Goal: Task Accomplishment & Management: Manage account settings

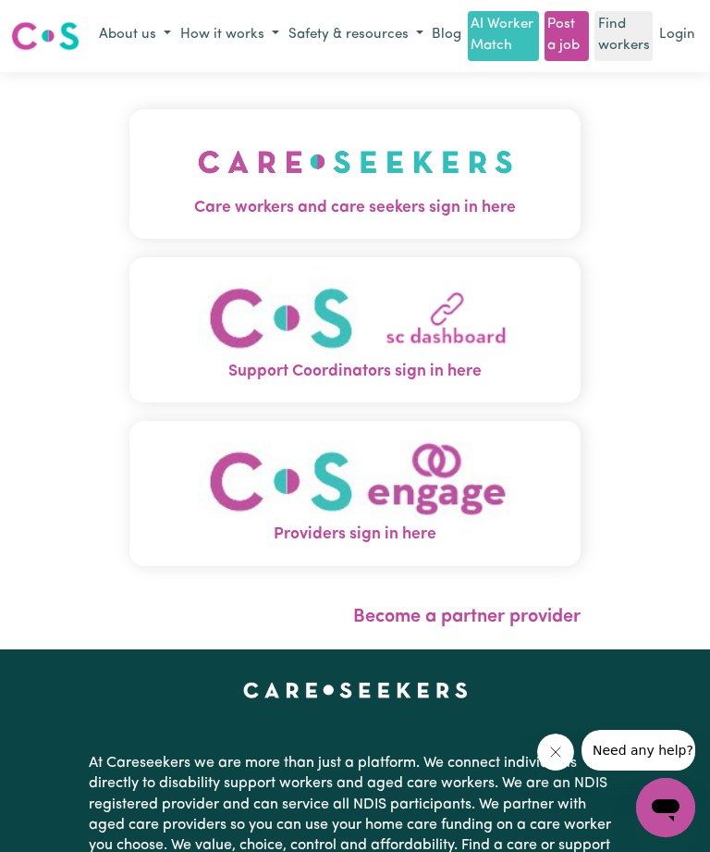
click at [433, 165] on img "Care workers and care seekers sign in here" at bounding box center [355, 162] width 315 height 68
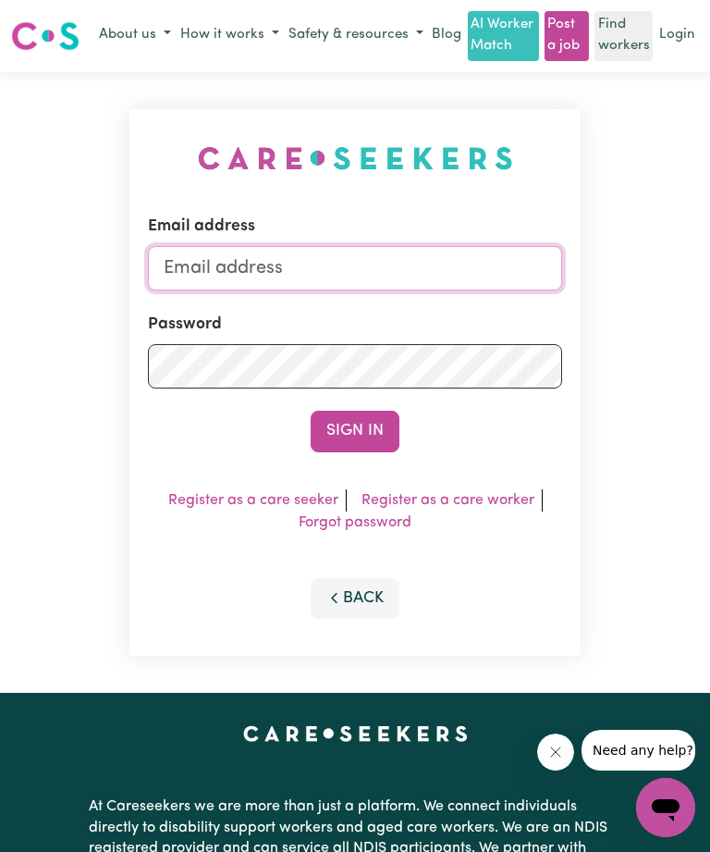
click at [332, 270] on input "Email address" at bounding box center [355, 268] width 414 height 44
type input "[EMAIL_ADDRESS][DOMAIN_NAME]"
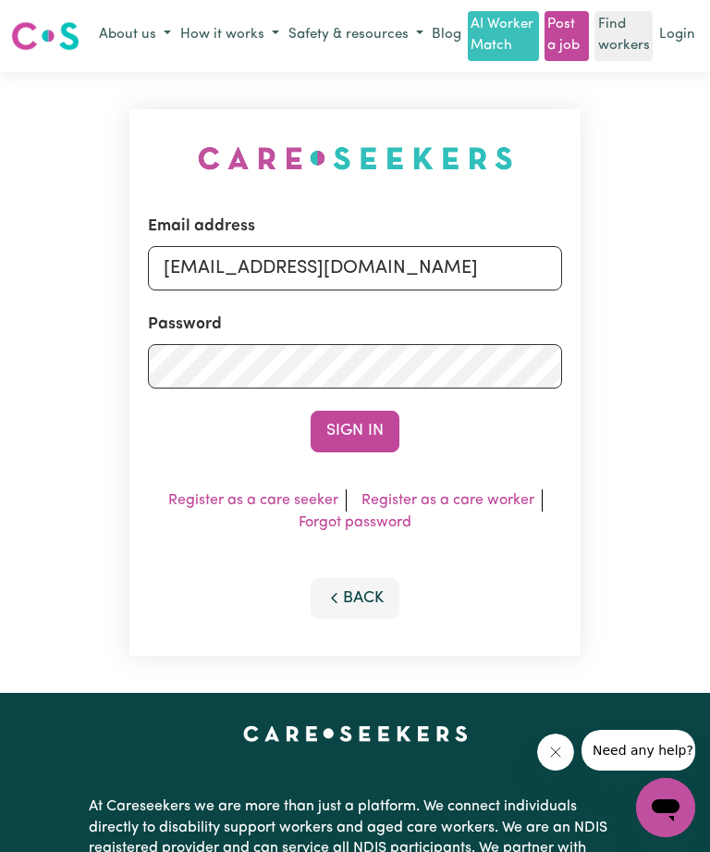
click at [390, 425] on button "Sign In" at bounding box center [355, 431] width 89 height 41
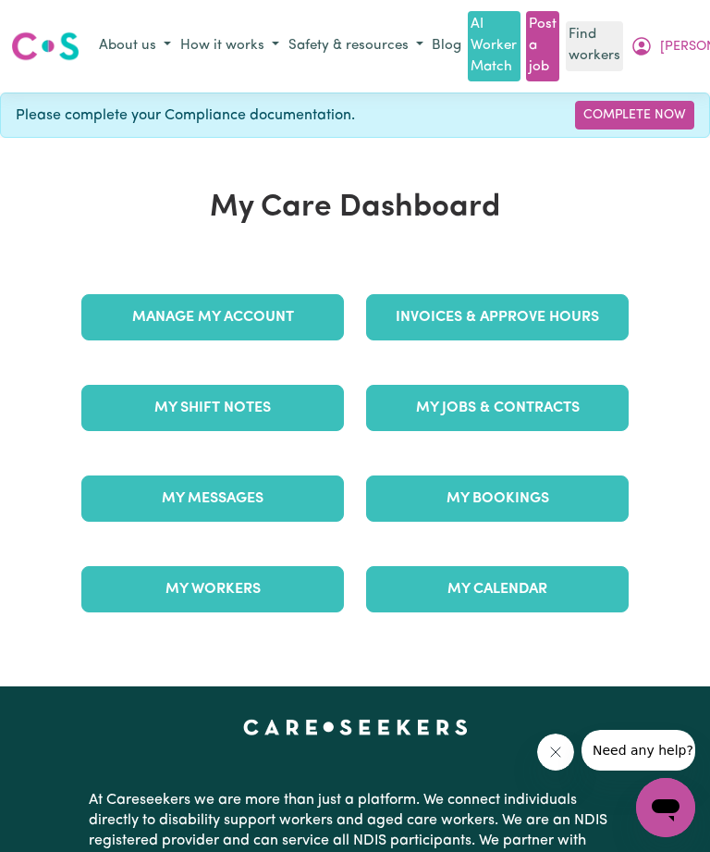
click at [550, 322] on link "Invoices & Approve Hours" at bounding box center [497, 317] width 263 height 46
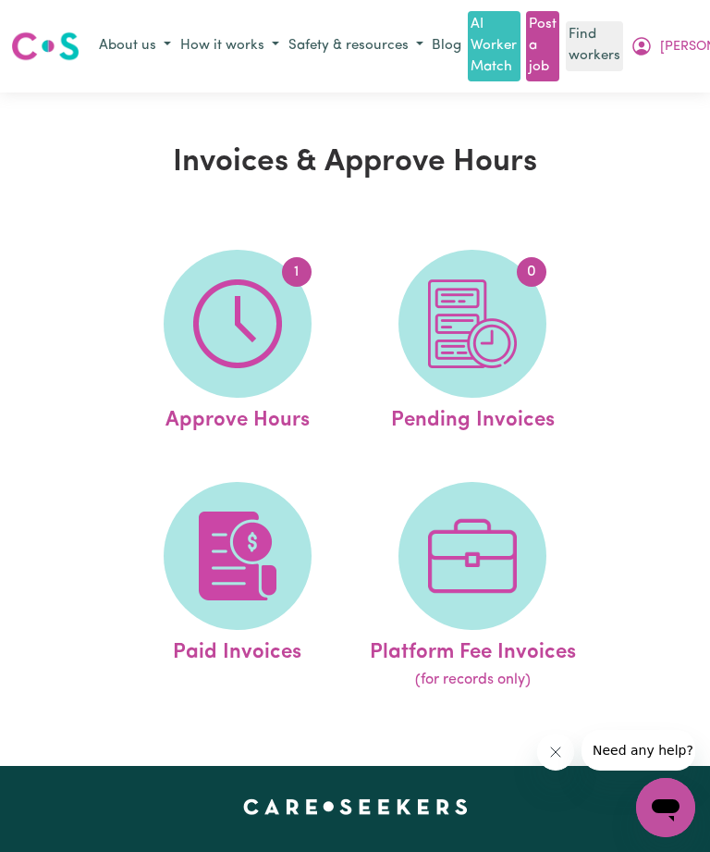
click at [253, 352] on img at bounding box center [237, 323] width 89 height 89
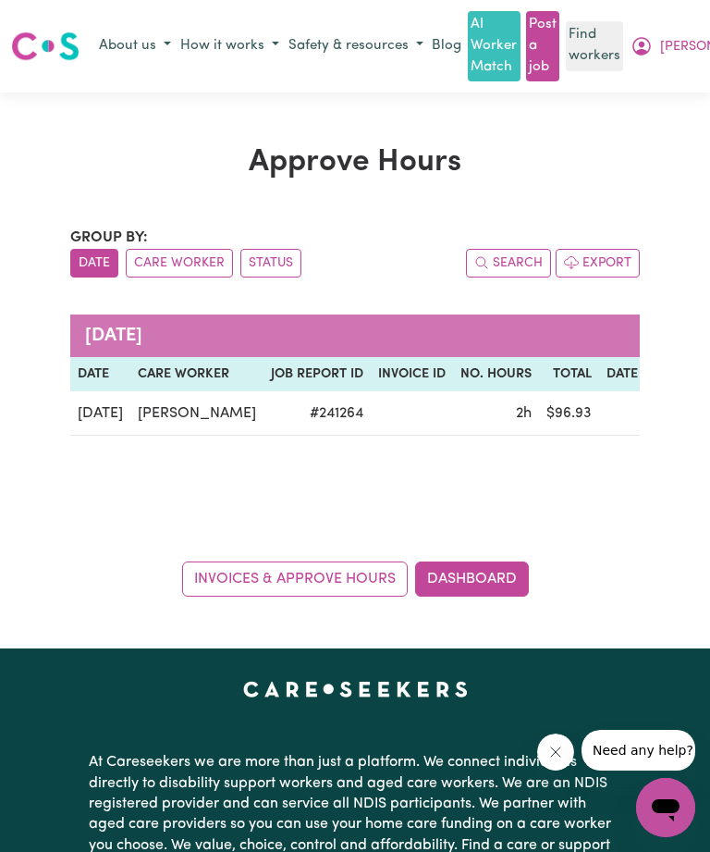
click at [340, 578] on link "Invoices & Approve Hours" at bounding box center [295, 578] width 226 height 35
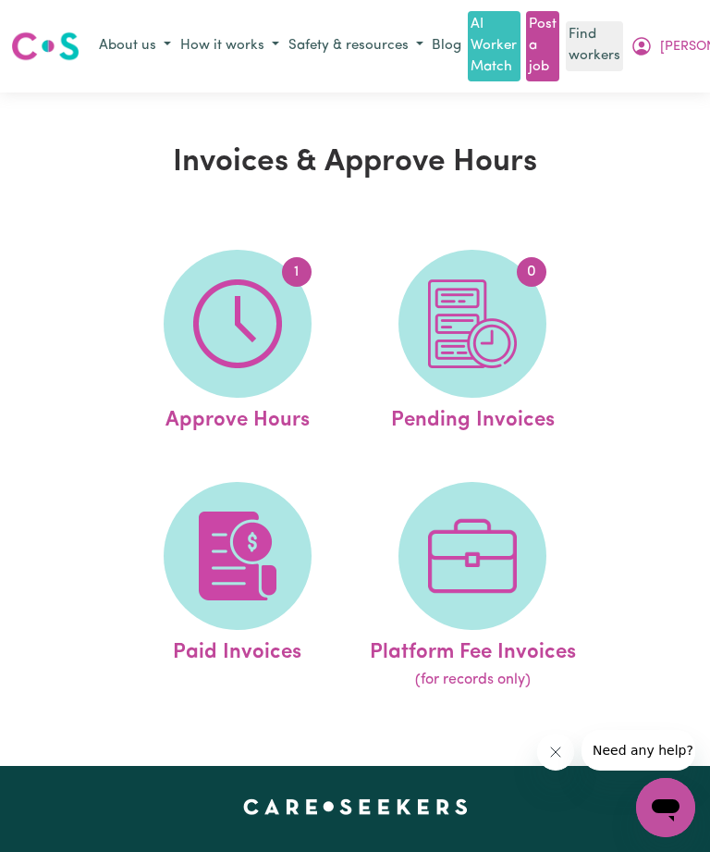
click at [253, 350] on img at bounding box center [237, 323] width 89 height 89
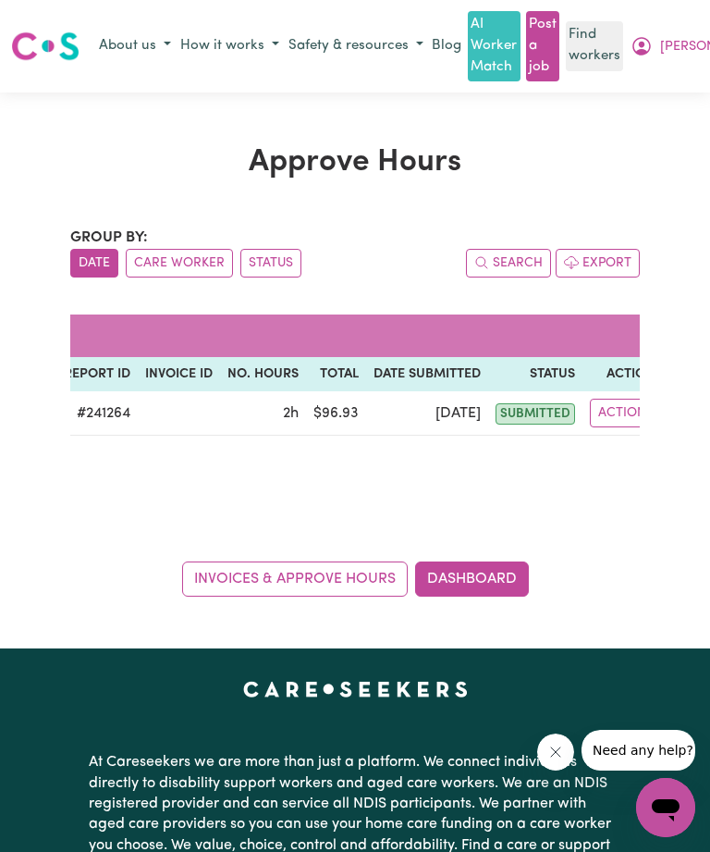
scroll to position [0, 232]
click at [597, 411] on button "Actions" at bounding box center [627, 413] width 72 height 29
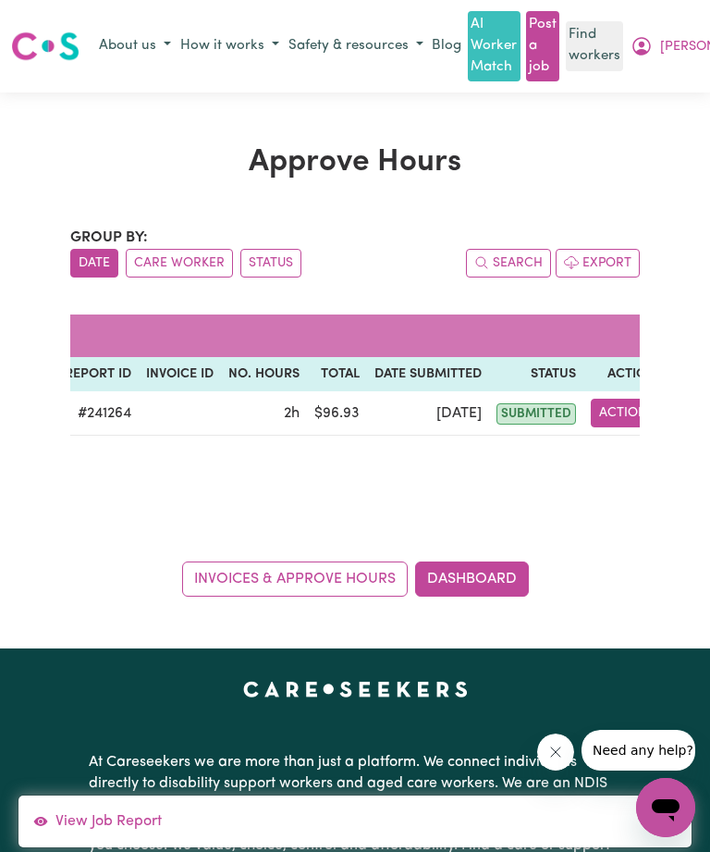
click at [110, 831] on link "View Job Report" at bounding box center [354, 821] width 673 height 37
select select "pm"
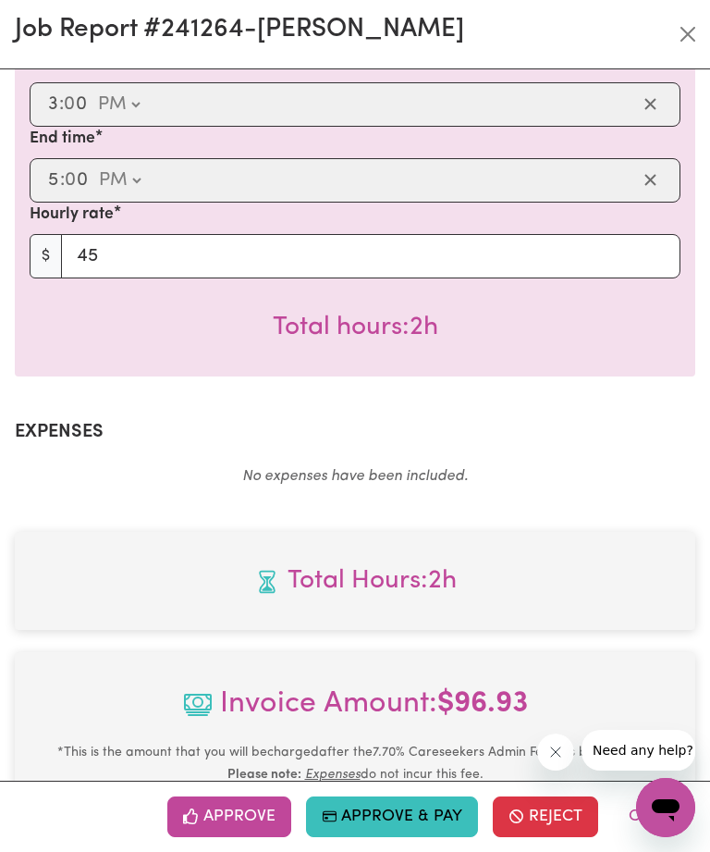
scroll to position [526, 0]
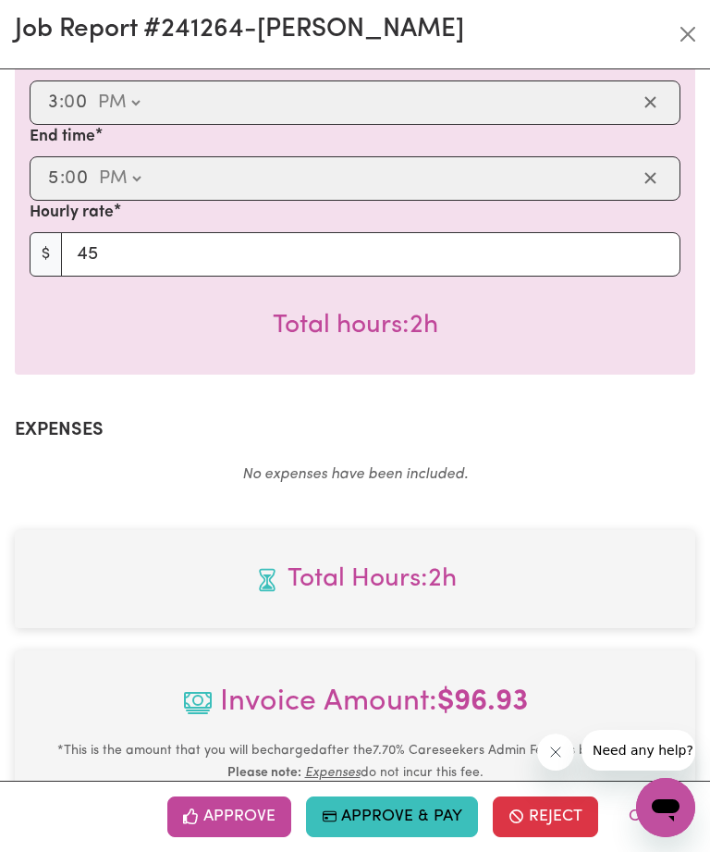
click at [409, 815] on button "Approve & Pay" at bounding box center [392, 816] width 173 height 41
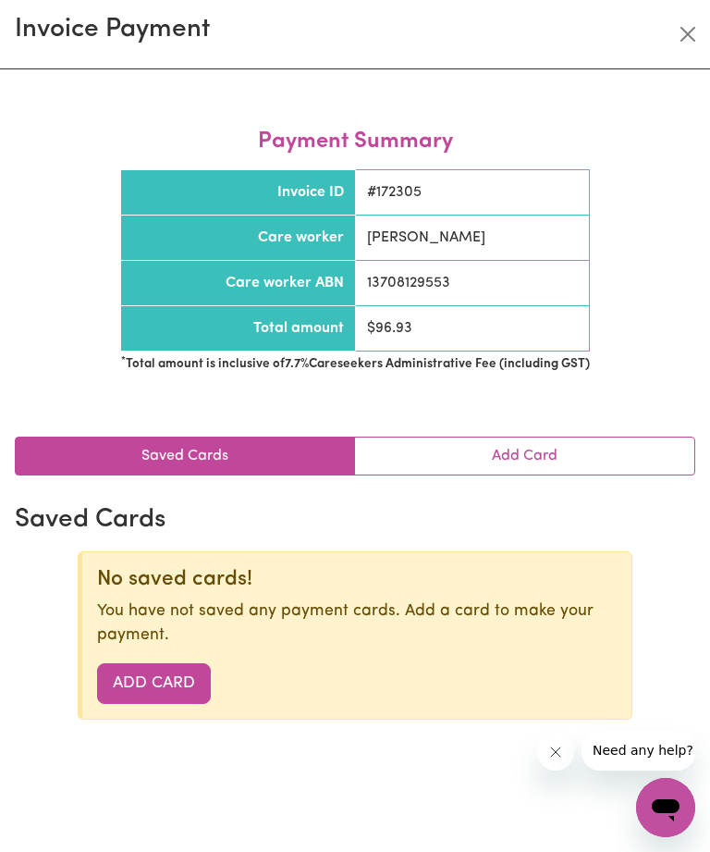
scroll to position [461, 0]
click at [62, 404] on div "Payment Summary Invoice ID # 172305 Care worker [PERSON_NAME] Care worker ABN 1…" at bounding box center [355, 460] width 710 height 782
click at [676, 801] on icon "Open messaging window" at bounding box center [666, 810] width 28 height 22
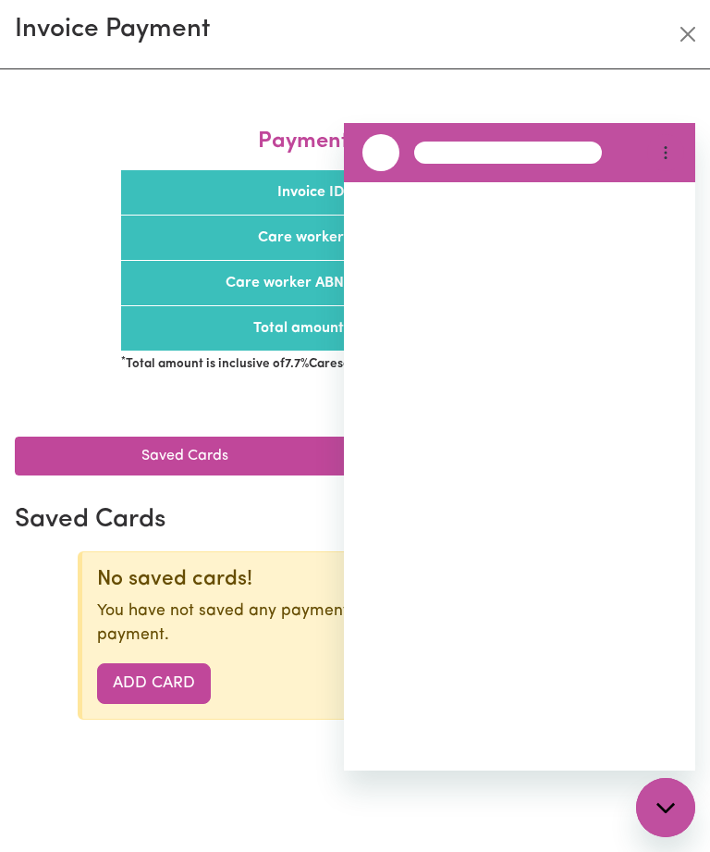
scroll to position [0, 0]
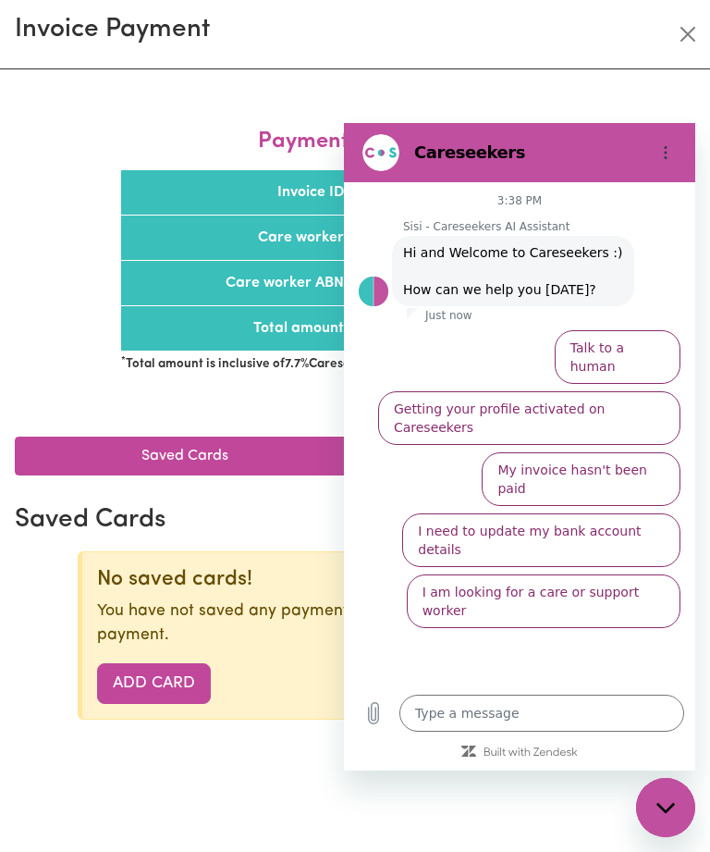
click at [629, 351] on button "Talk to a human" at bounding box center [618, 357] width 126 height 54
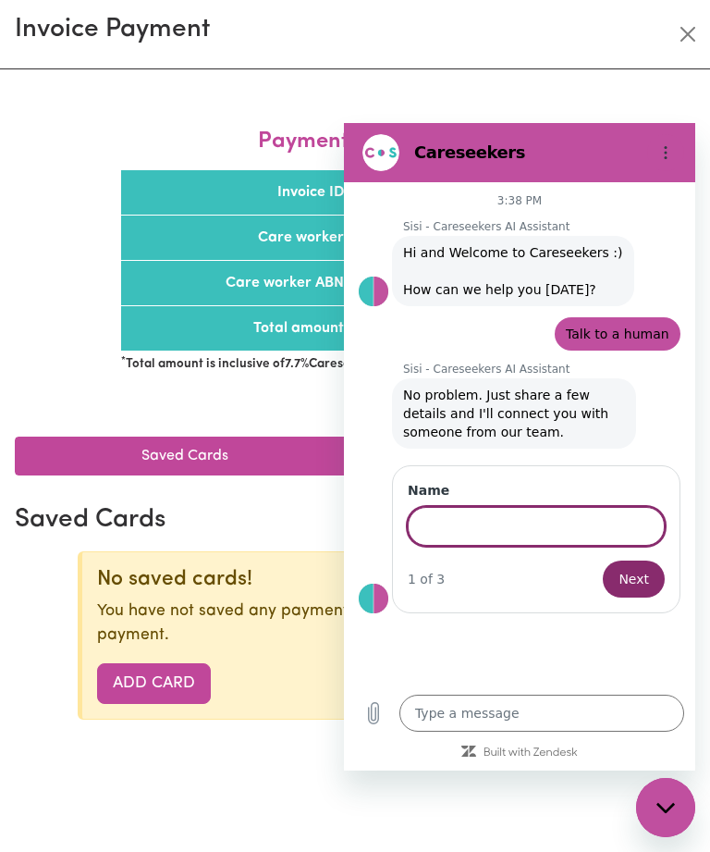
type textarea "x"
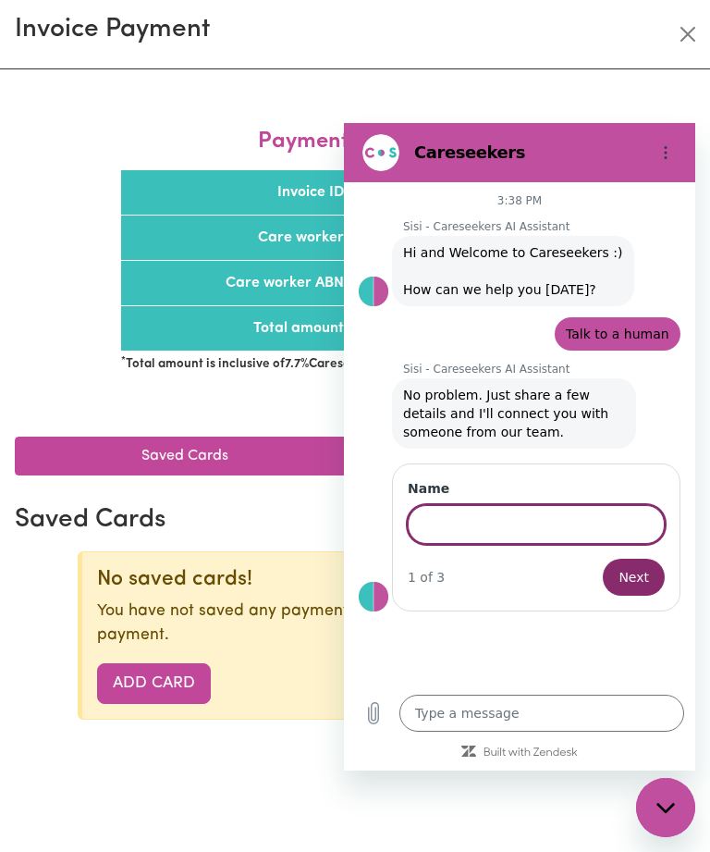
click at [447, 523] on input "Name" at bounding box center [536, 524] width 257 height 39
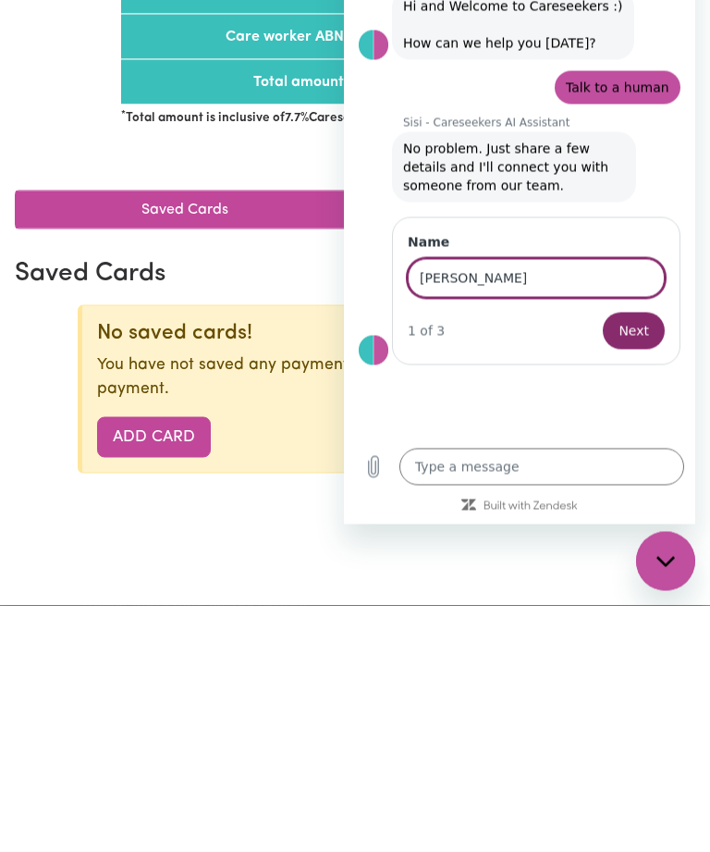
type input "[PERSON_NAME]"
click at [649, 334] on button "Next" at bounding box center [634, 331] width 62 height 37
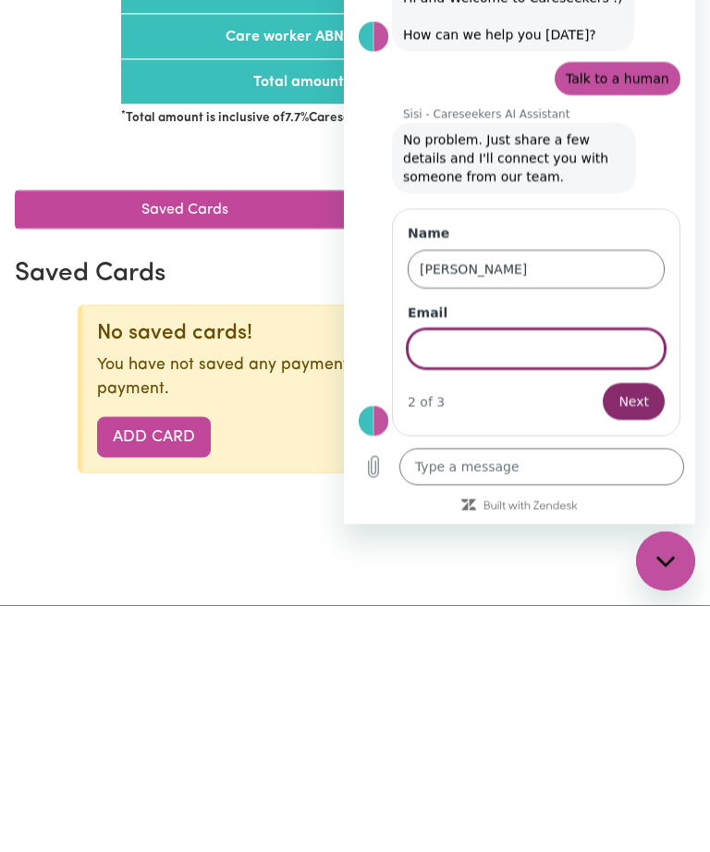
scroll to position [247, 7]
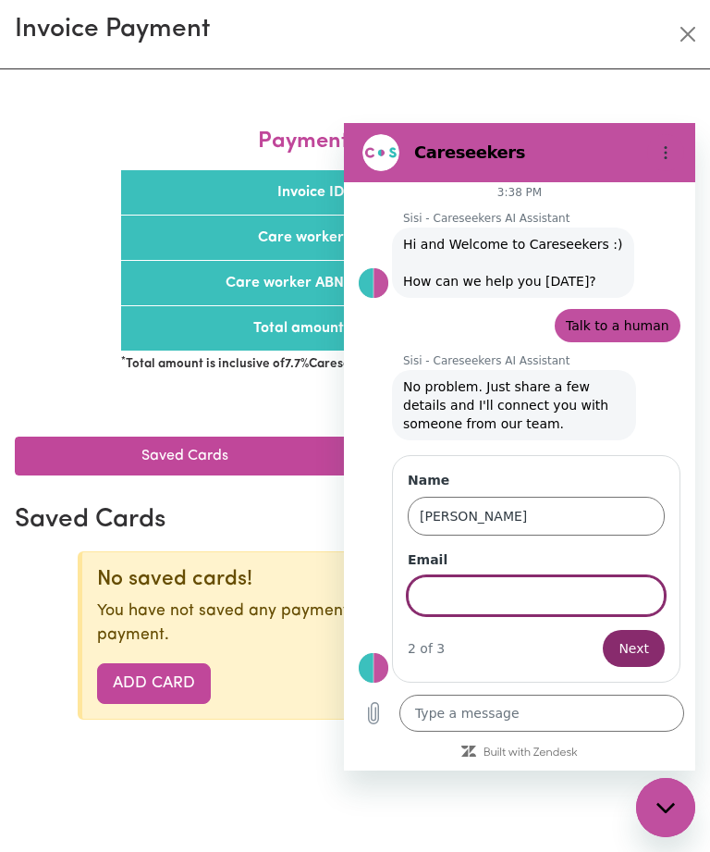
click at [490, 599] on input "Email" at bounding box center [536, 595] width 257 height 39
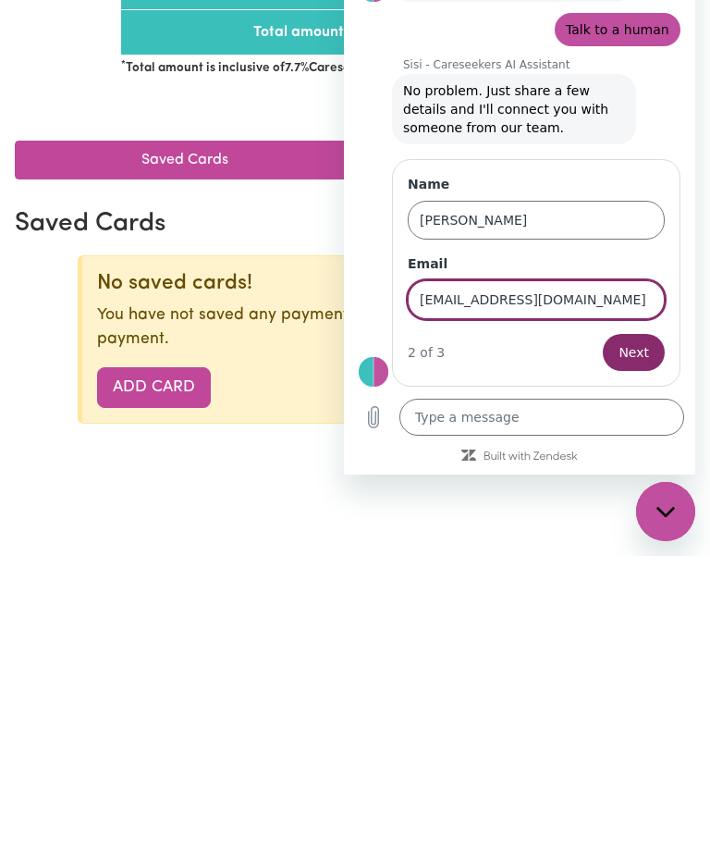
type input "[EMAIL_ADDRESS][DOMAIN_NAME]"
click at [643, 350] on span "Next" at bounding box center [634, 352] width 31 height 22
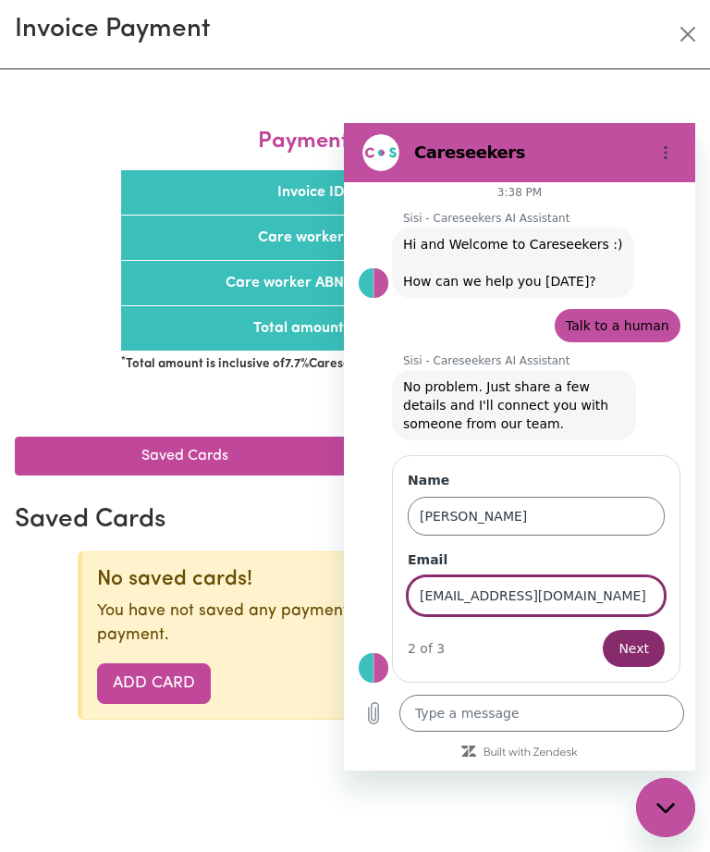
scroll to position [88, 0]
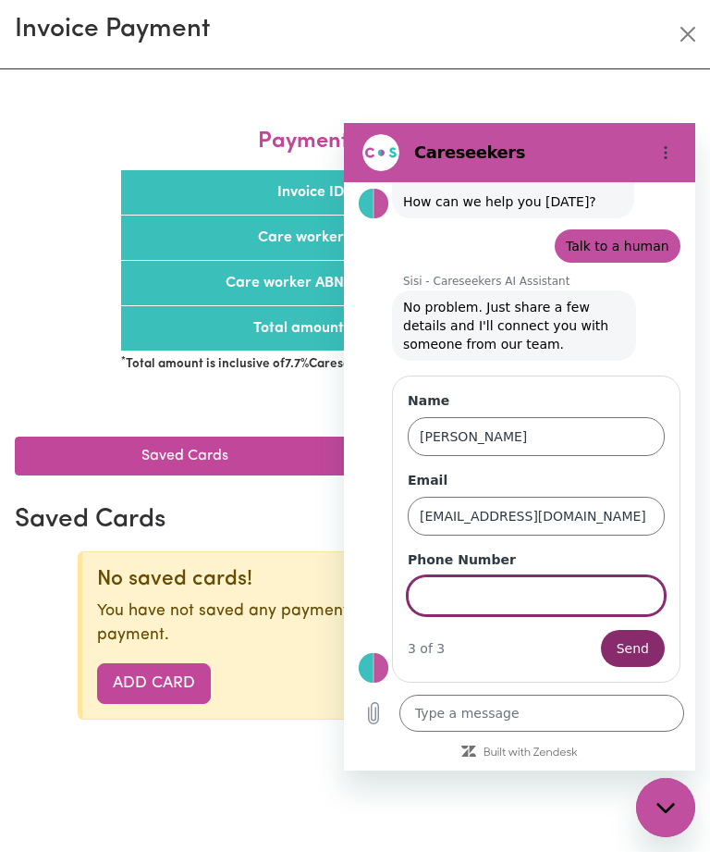
click at [481, 583] on input "Phone Number" at bounding box center [536, 595] width 257 height 39
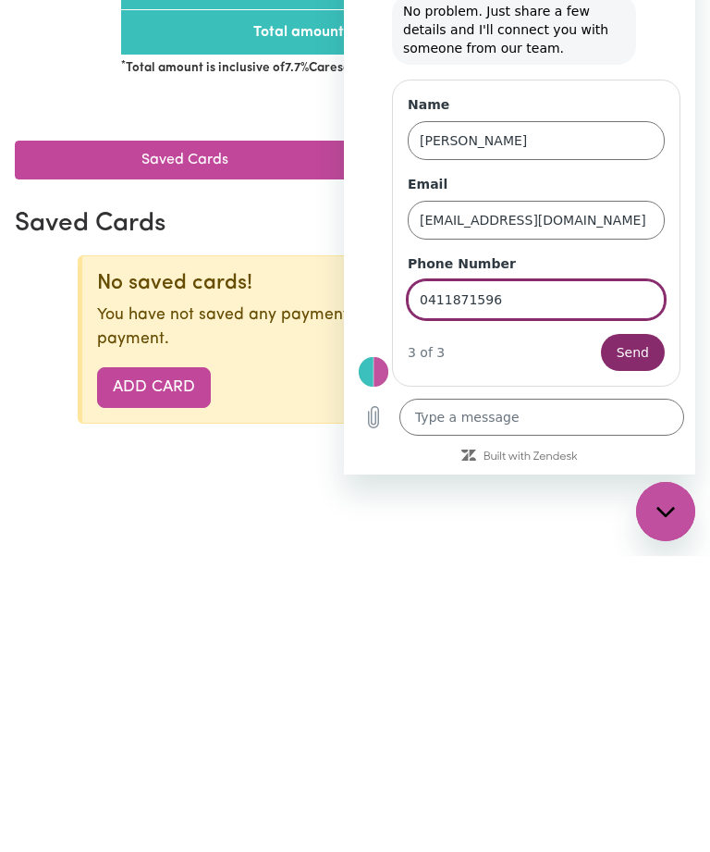
type input "0411871596"
click at [445, 412] on textarea at bounding box center [542, 417] width 285 height 37
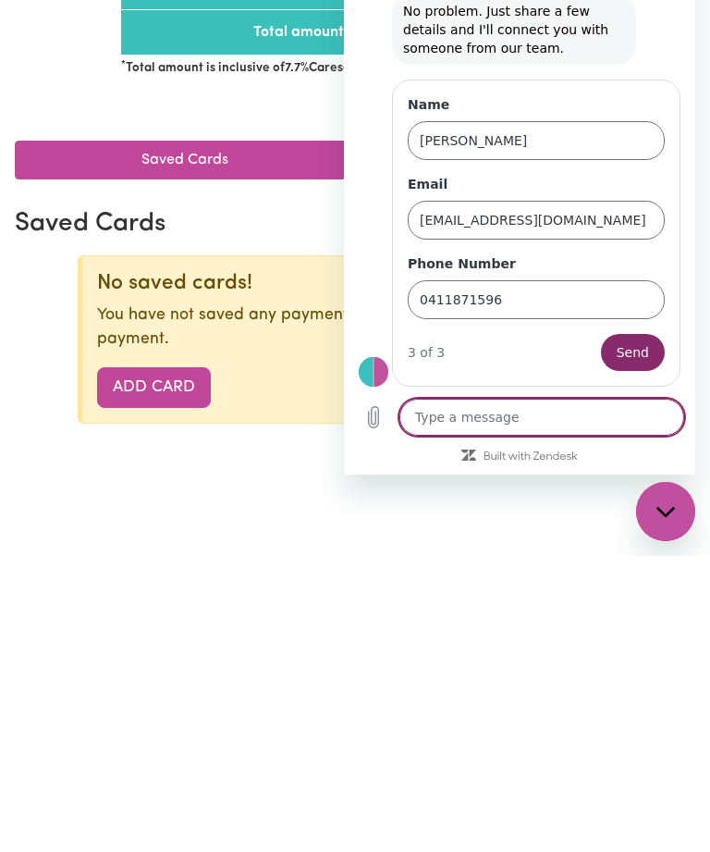
type textarea "I"
type textarea "x"
type textarea "I"
type textarea "x"
type textarea "I w"
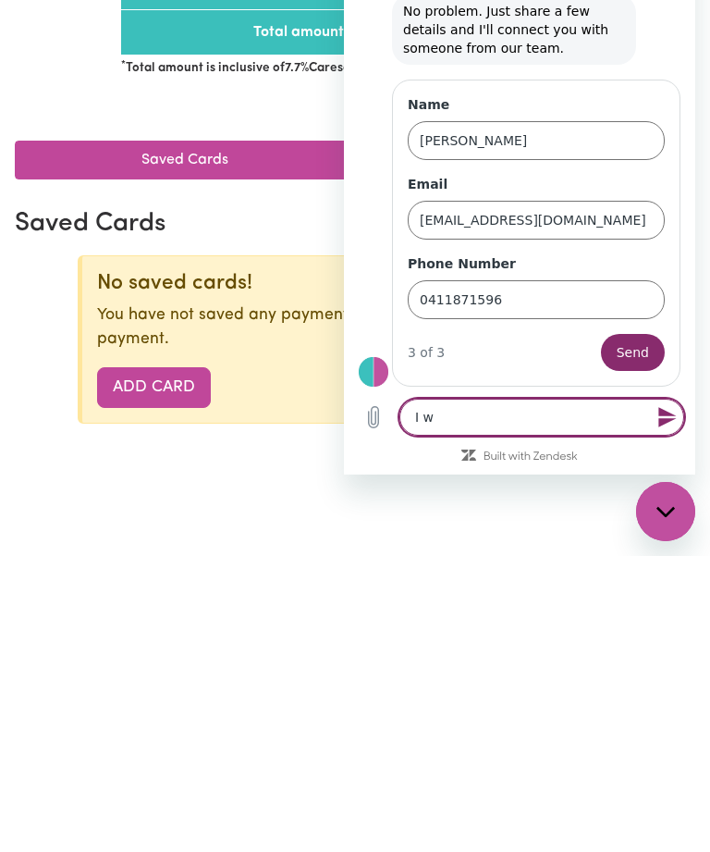
type textarea "x"
type textarea "I we"
type textarea "x"
type textarea "I wen"
type textarea "x"
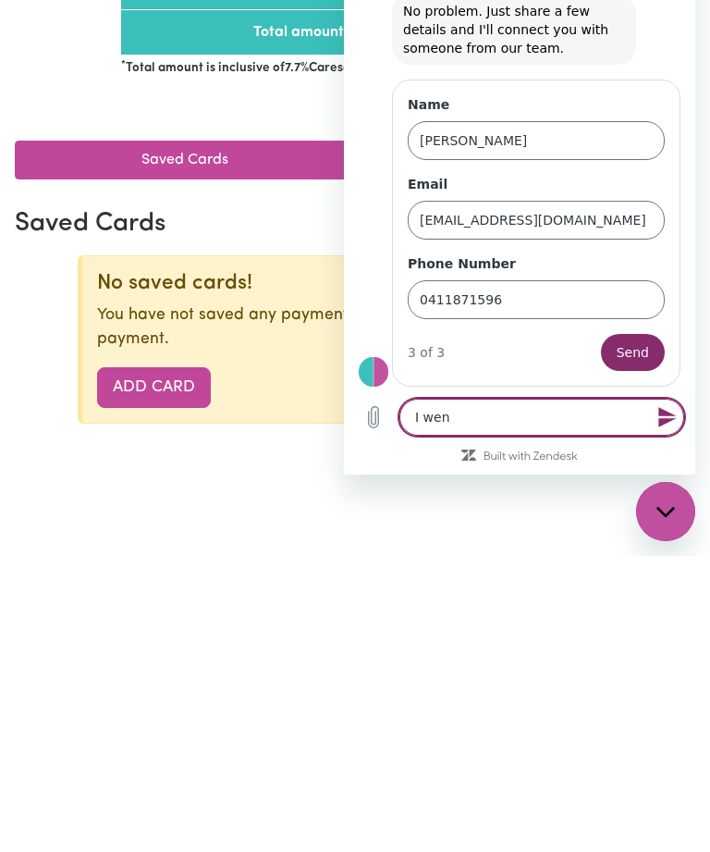
type textarea "I went"
type textarea "x"
type textarea "I went"
type textarea "x"
type textarea "I went t"
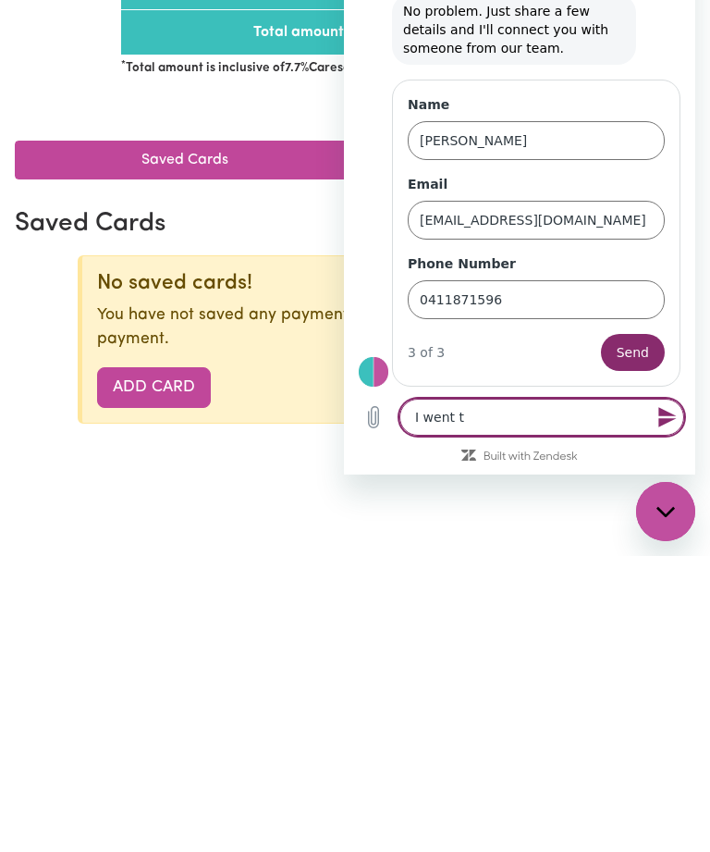
type textarea "x"
type textarea "I went to"
type textarea "x"
type textarea "I went to"
type textarea "x"
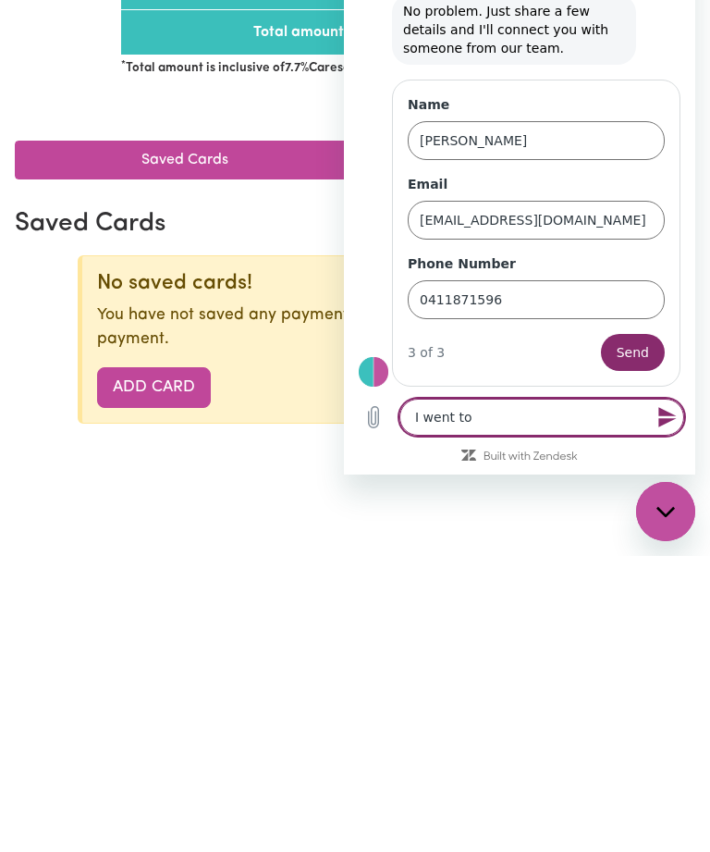
type textarea "I went to a"
type textarea "x"
type textarea "I went to ap"
type textarea "x"
type textarea "I went to app"
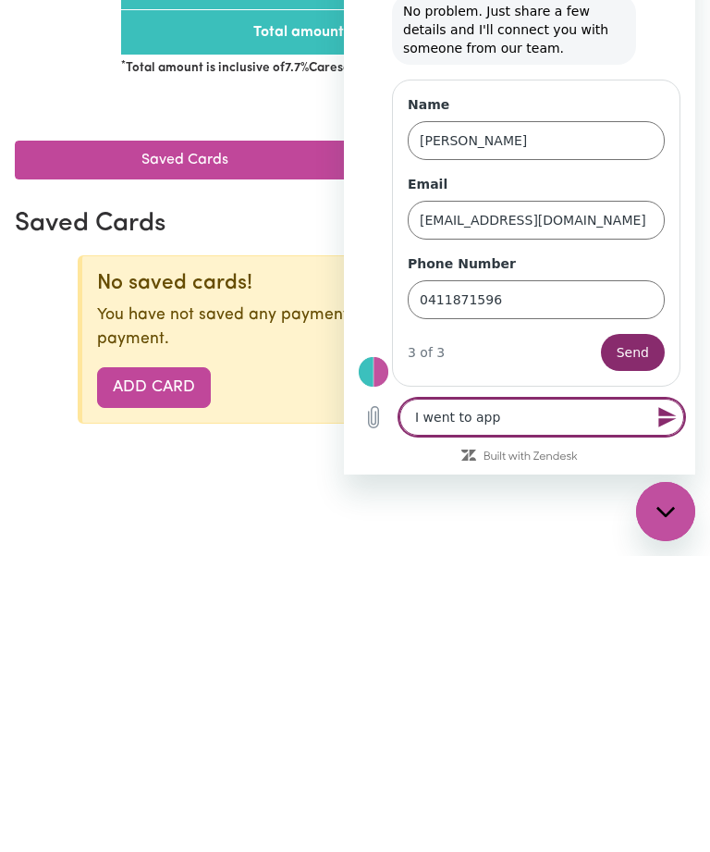
type textarea "x"
type textarea "I went to appr"
type textarea "x"
type textarea "I went to appro"
type textarea "x"
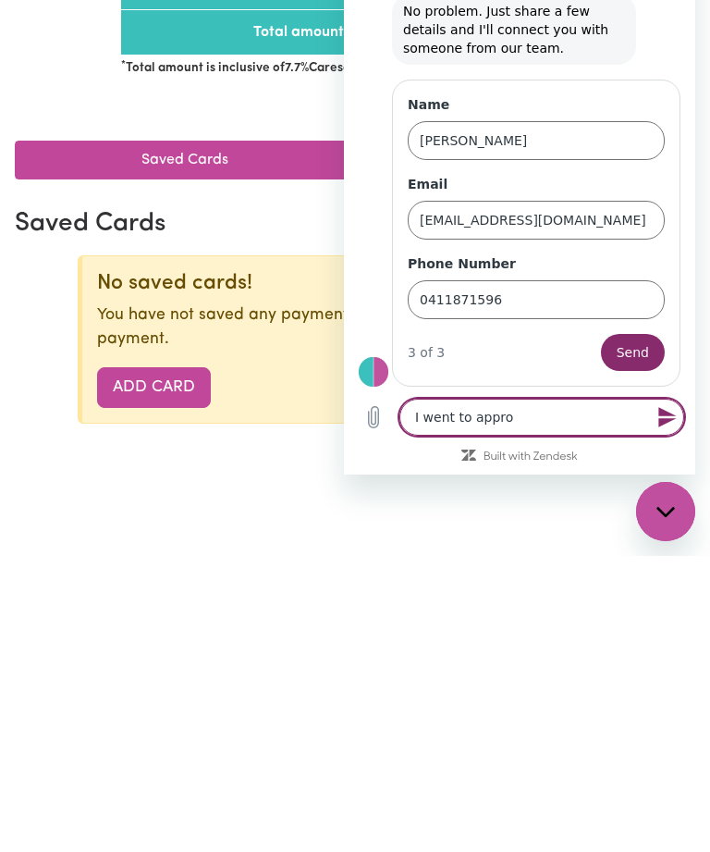
type textarea "I went to approv"
type textarea "x"
type textarea "I went to approve"
type textarea "x"
type textarea "I went to approve"
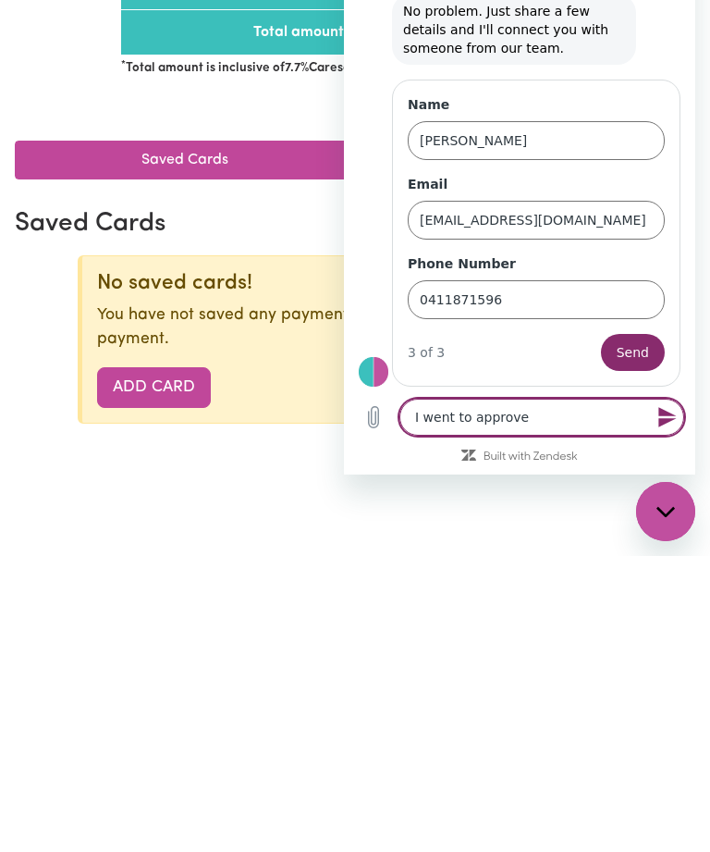
type textarea "x"
type textarea "I went to approve h"
type textarea "x"
type textarea "I went to approve ho"
type textarea "x"
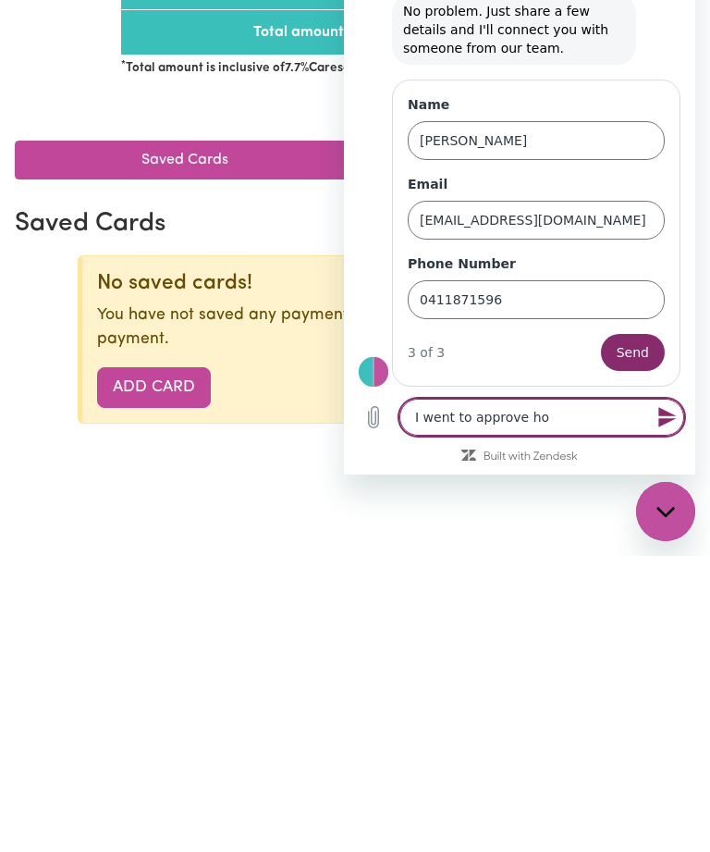
type textarea "I went to approve hou"
type textarea "x"
type textarea "I went to approve hour"
type textarea "x"
type textarea "I went to approve hours"
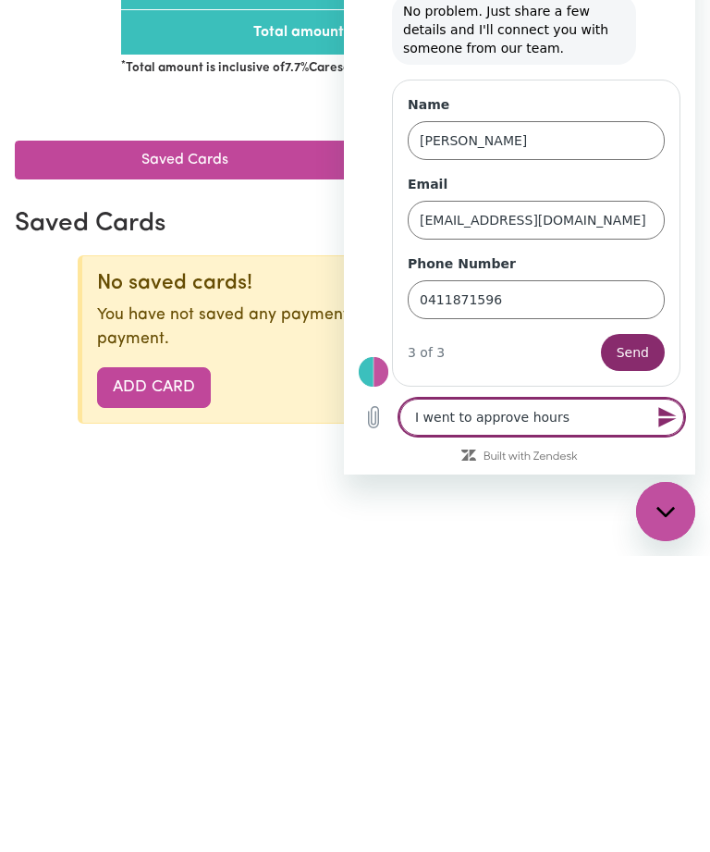
type textarea "x"
type textarea "I went to approve hours"
type textarea "x"
type textarea "I went to approve hours a"
type textarea "x"
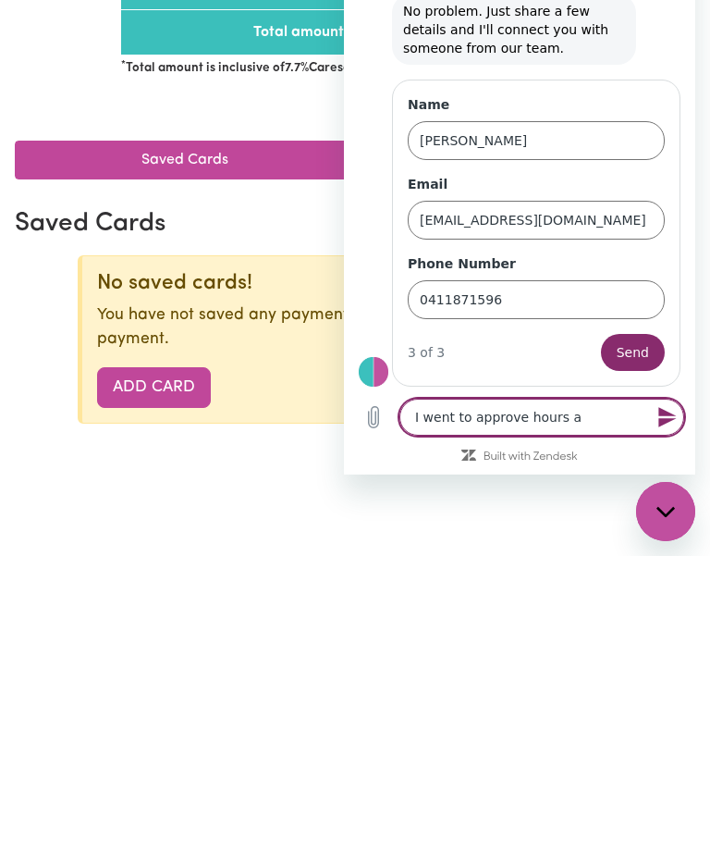
type textarea "I went to approve hours an"
type textarea "x"
type textarea "I went to approve hours and"
type textarea "x"
type textarea "I went to approve hours and"
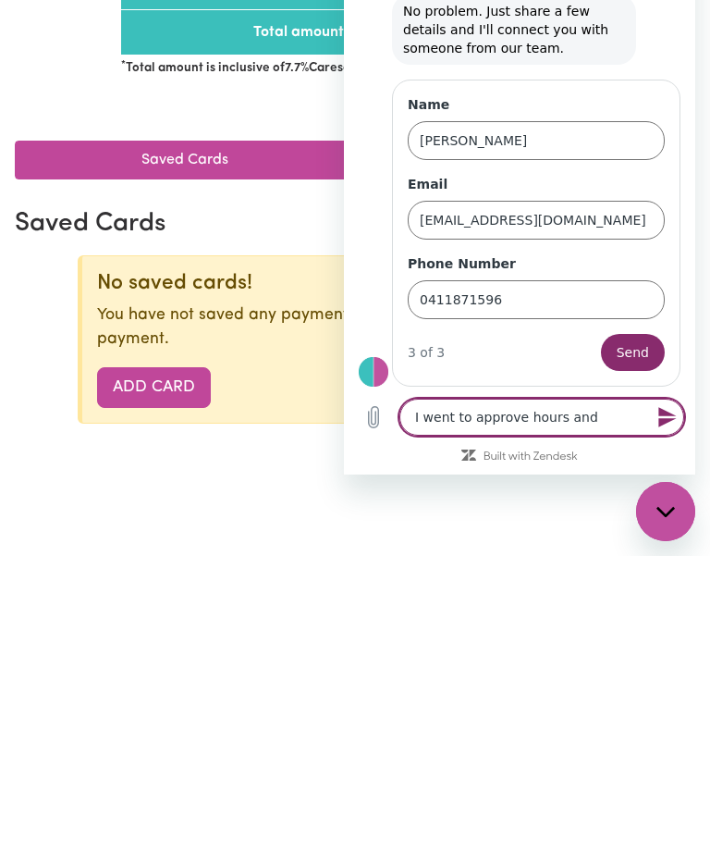
type textarea "x"
type textarea "I went to approve hours and r"
type textarea "x"
type textarea "I went to approve hours and re"
type textarea "x"
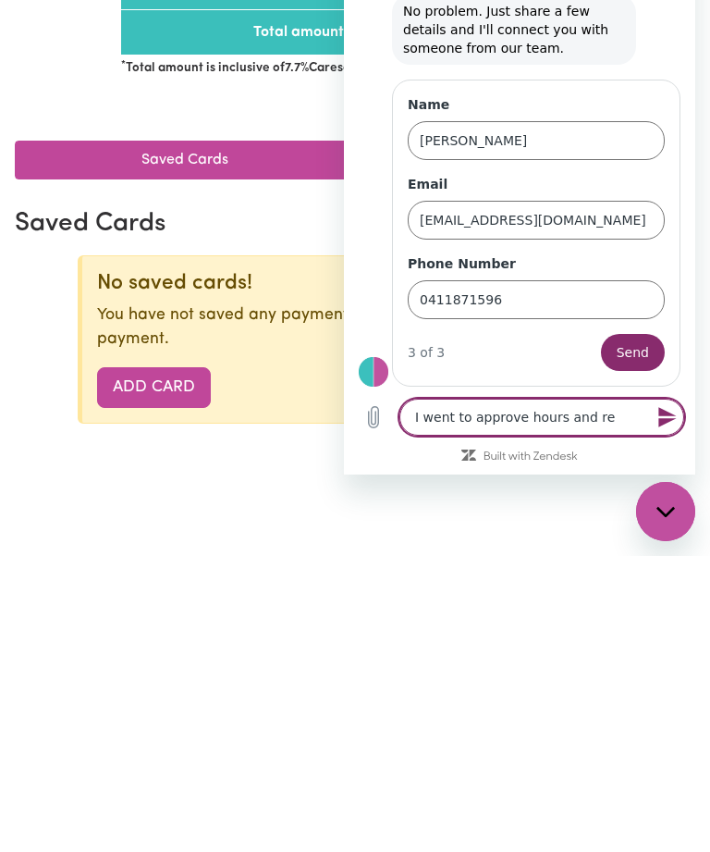
type textarea "I went to approve hours and rec"
type textarea "x"
type textarea "I went to approve hours and rece"
type textarea "x"
type textarea "I went to approve hours and recei"
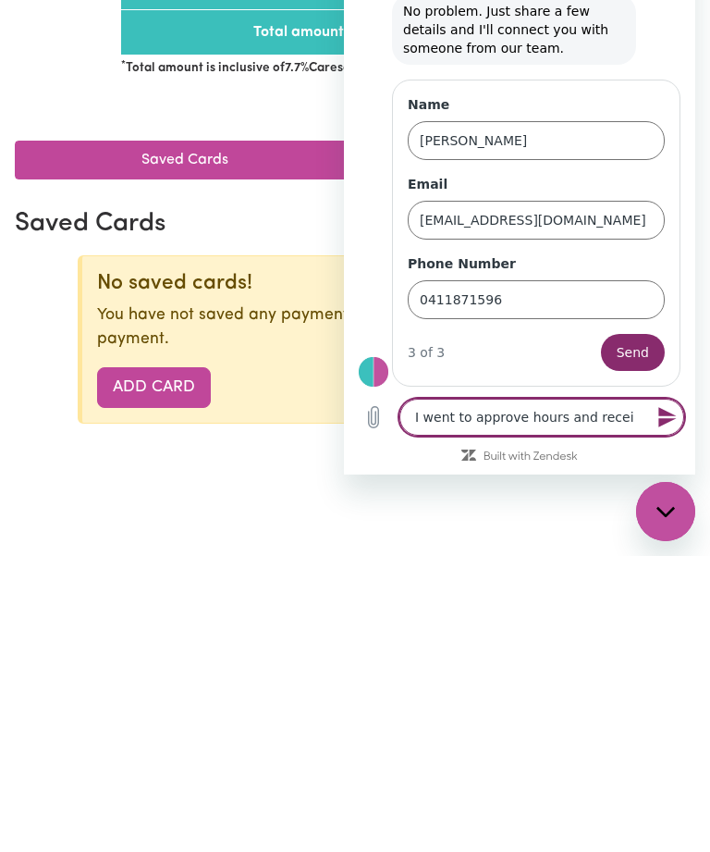
type textarea "x"
type textarea "I went to approve hours and receiv"
type textarea "x"
type textarea "I went to approve hours and receive"
type textarea "x"
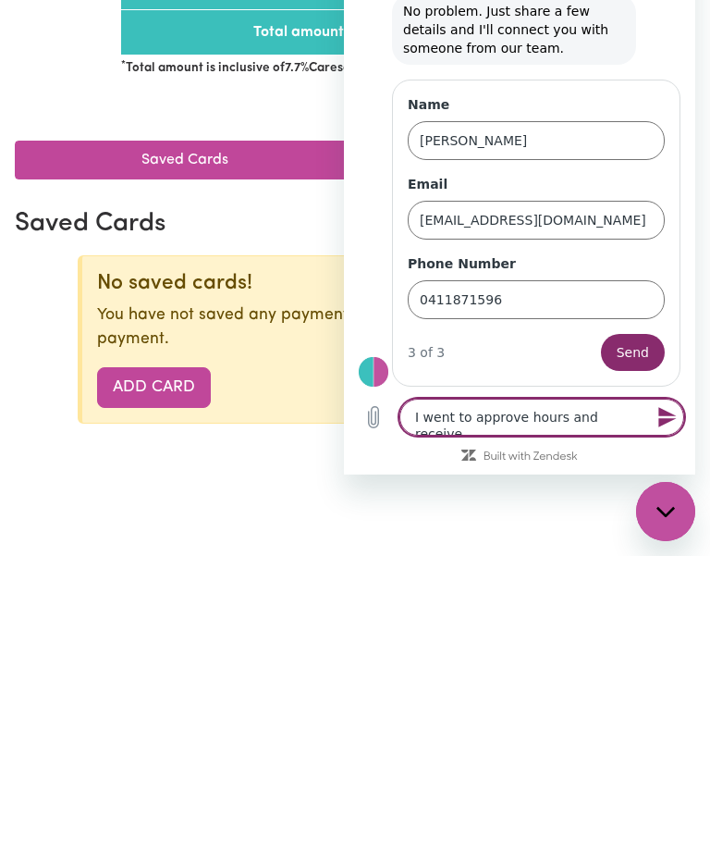
type textarea "I went to approve hours and received"
type textarea "x"
type textarea "I went to approve hours and received"
type textarea "x"
type textarea "I went to approve hours and received a"
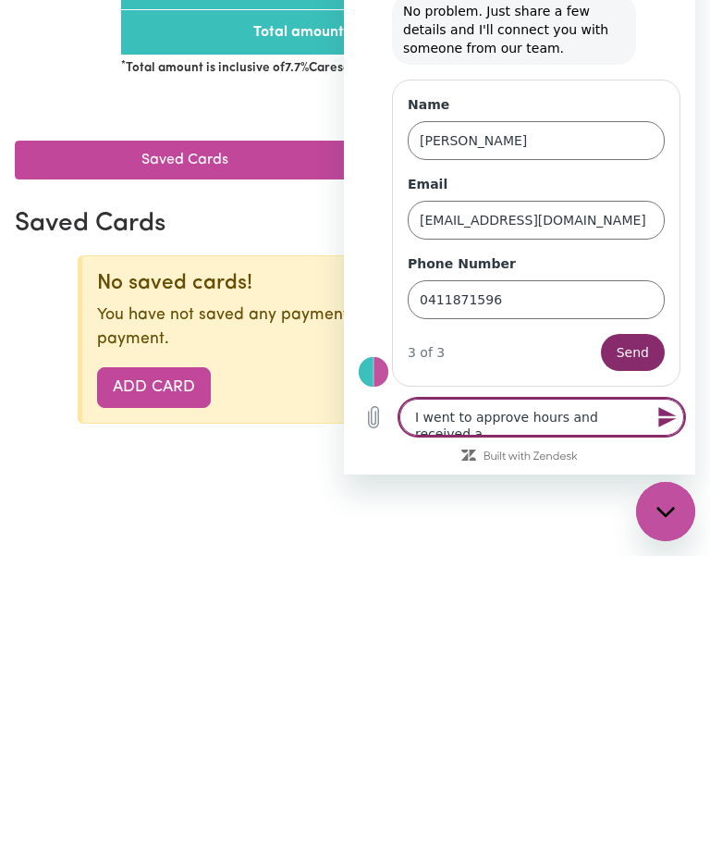
type textarea "x"
type textarea "I went to approve hours and received a"
type textarea "x"
type textarea "I went to approve hours and received a m"
type textarea "x"
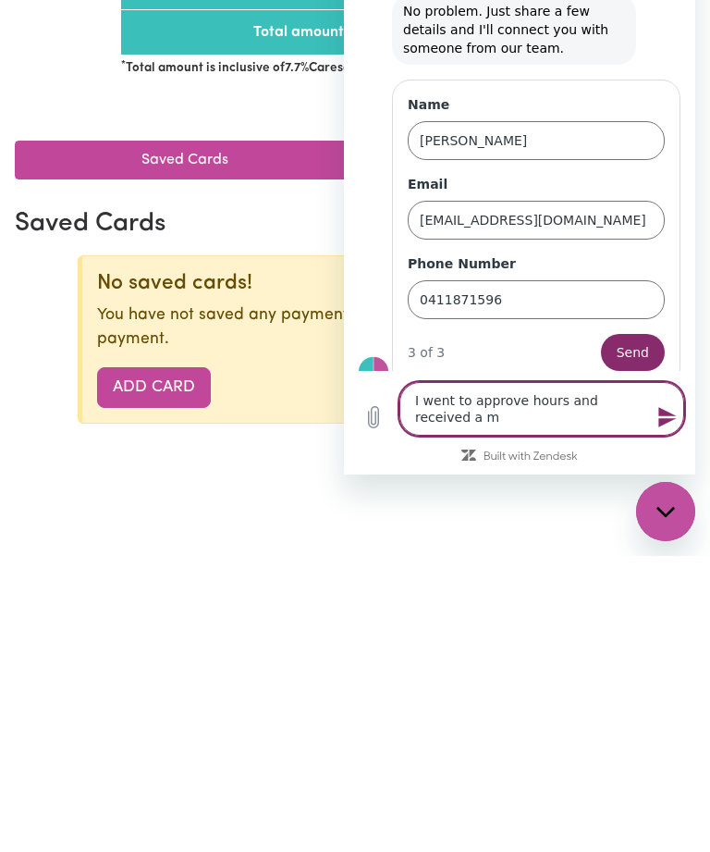
type textarea "I went to approve hours and received a me"
type textarea "x"
type textarea "I went to approve hours and received a mes"
type textarea "x"
type textarea "I went to approve hours and received a mess"
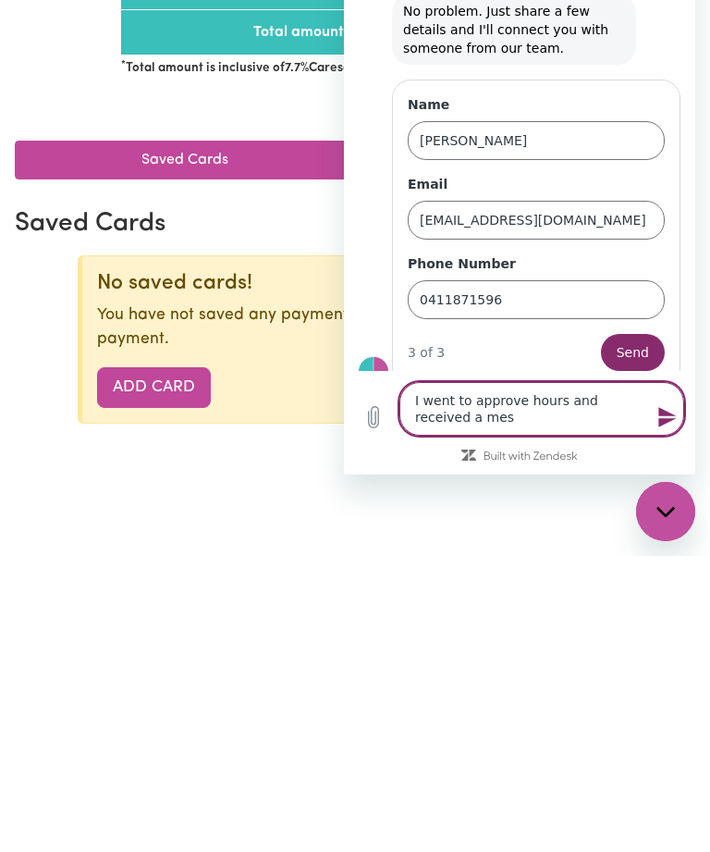
type textarea "x"
type textarea "I went to approve hours and received a messa"
type textarea "x"
type textarea "I went to approve hours and received a messag"
type textarea "x"
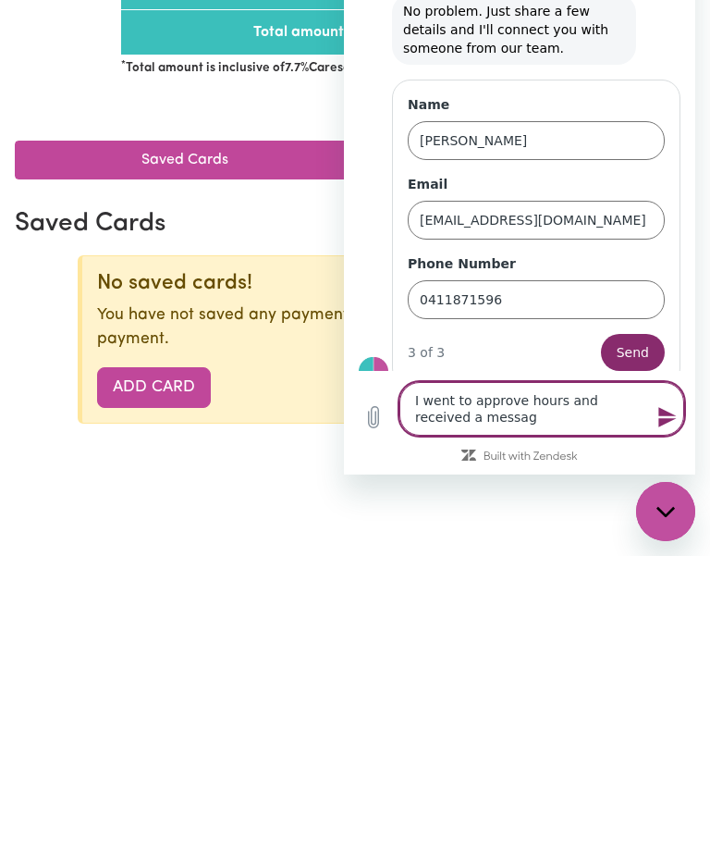
type textarea "I went to approve hours and received a message"
type textarea "x"
type textarea "I went to approve hours and received a message"
type textarea "x"
type textarea "I went to approve hours and received a message t"
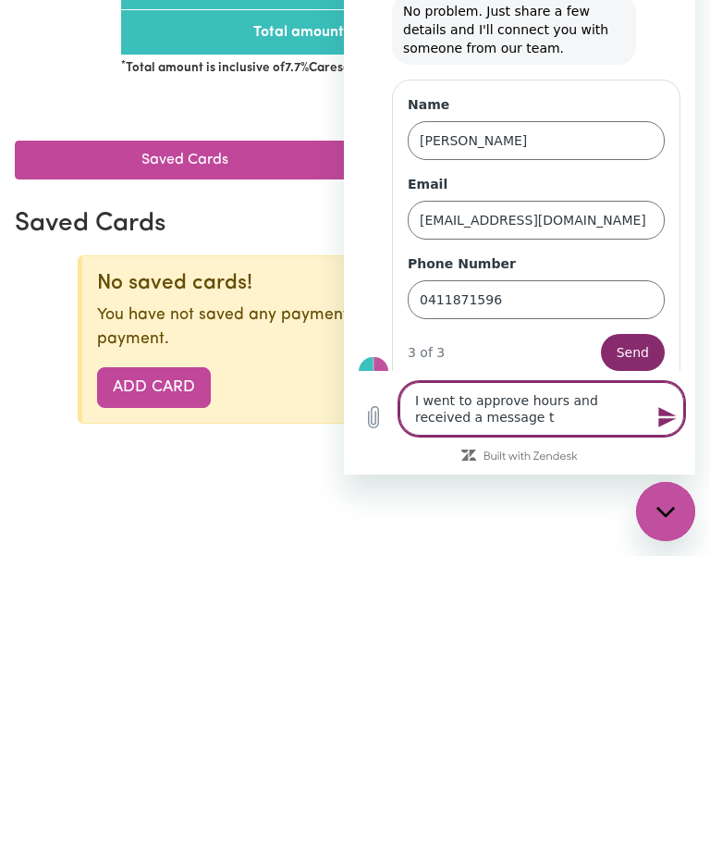
type textarea "x"
type textarea "I went to approve hours and received a message th"
type textarea "x"
type textarea "I went to approve hours and received a message tha"
type textarea "x"
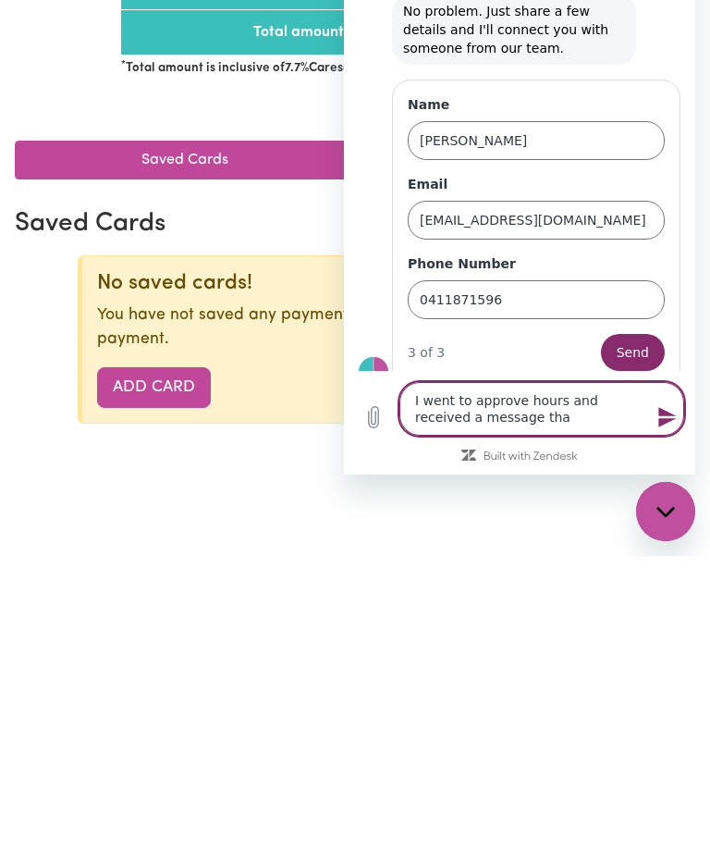
type textarea "I went to approve hours and received a message that"
type textarea "x"
type textarea "I went to approve hours and received a message that"
type textarea "x"
type textarea "I went to approve hours and received a message that I"
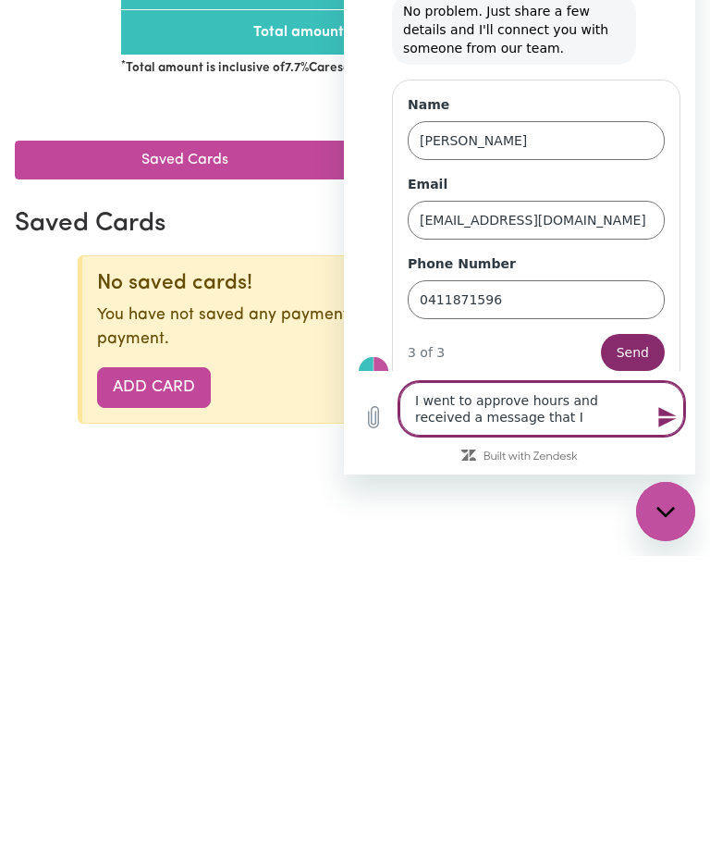
type textarea "x"
type textarea "I went to approve hours and received a message that I"
type textarea "x"
type textarea "I went to approve hours and received a message that I d"
type textarea "x"
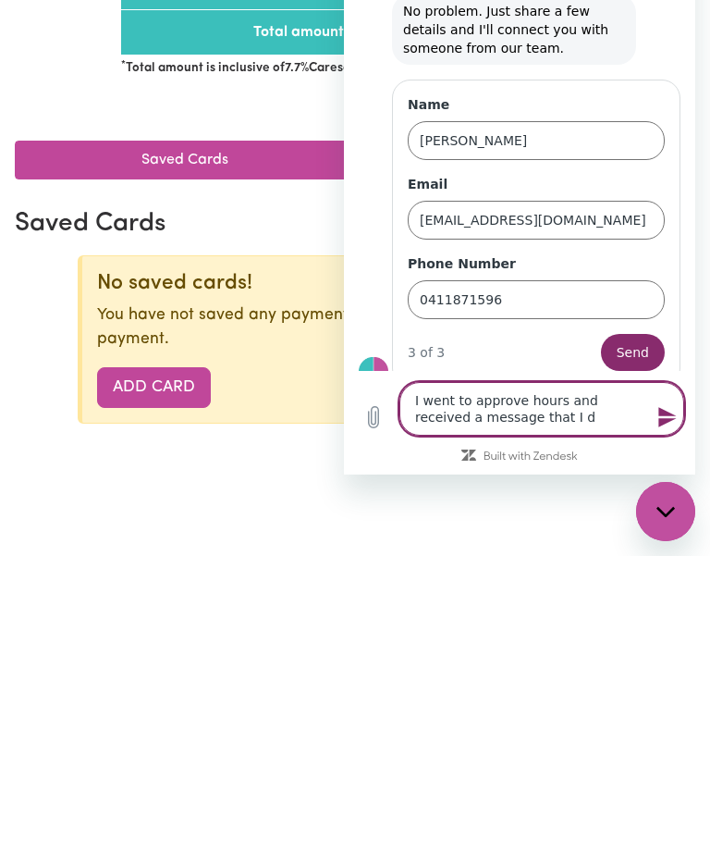
type textarea "I went to approve hours and received a message that I do"
type textarea "x"
type textarea "I went to approve hours and received a message that I don"
type textarea "x"
type textarea "I went to approve hours and received a message that I dont"
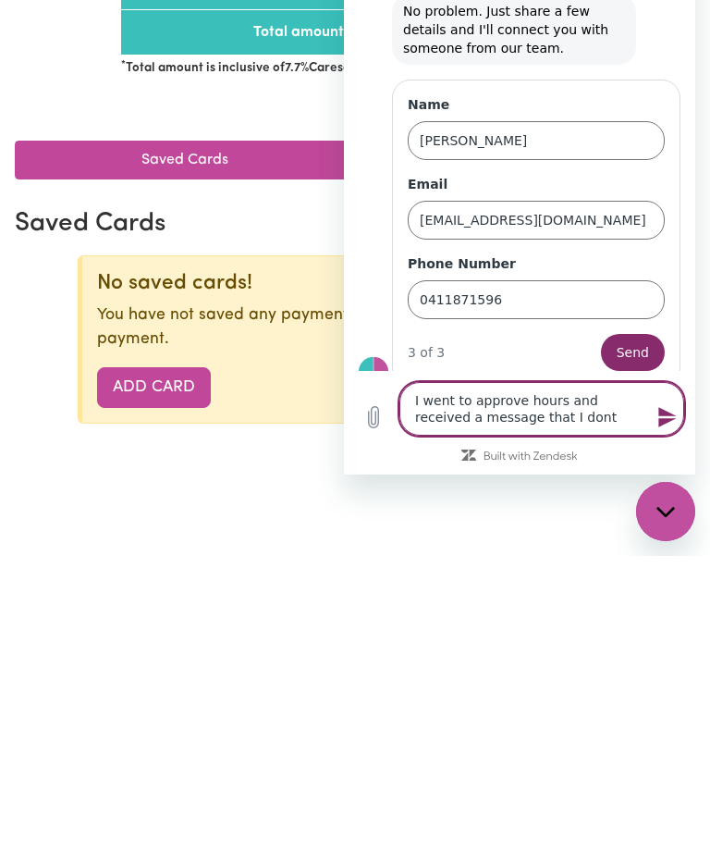
type textarea "x"
type textarea "I went to approve hours and received a message that I dont"
type textarea "x"
type textarea "I went to approve hours and received a message that I dont h"
type textarea "x"
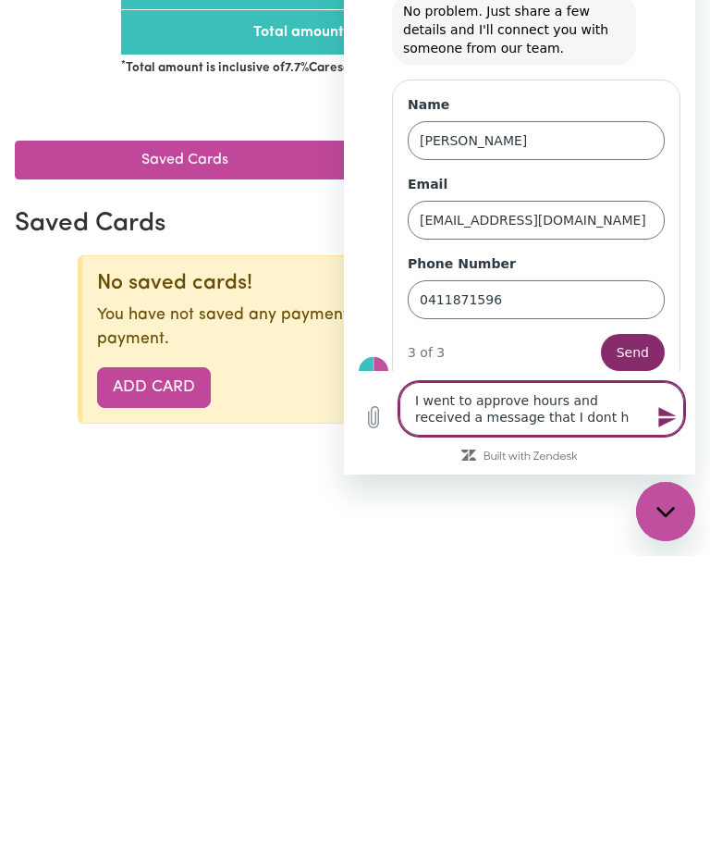
type textarea "I went to approve hours and received a message that I dont ha"
type textarea "x"
type textarea "I went to approve hours and received a message that I dont hav"
type textarea "x"
type textarea "I went to approve hours and received a message that I dont have"
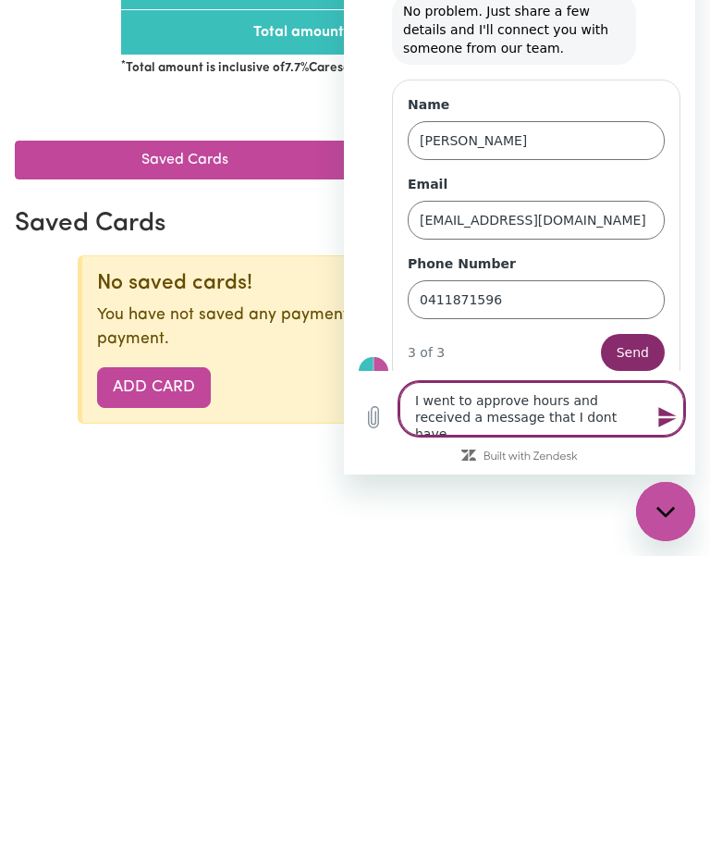
type textarea "x"
type textarea "I went to approve hours and received a message that I dont have"
type textarea "x"
type textarea "I went to approve hours and received a message that I dont have a"
type textarea "x"
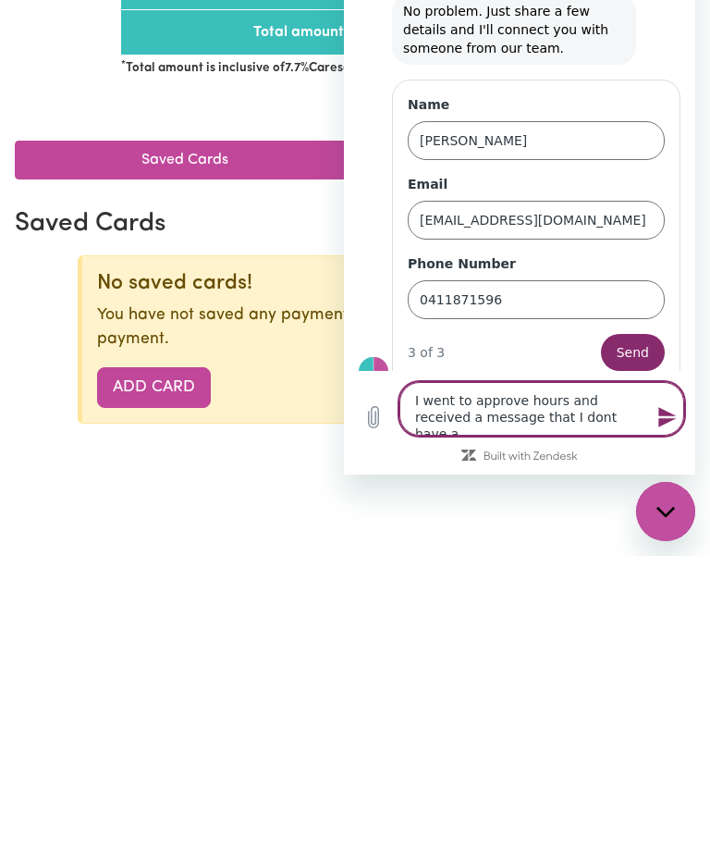
type textarea "I went to approve hours and received a message that I dont have an"
type textarea "x"
type textarea "I went to approve hours and received a message that I dont have any"
type textarea "x"
type textarea "I went to approve hours and received a message that I dont have any"
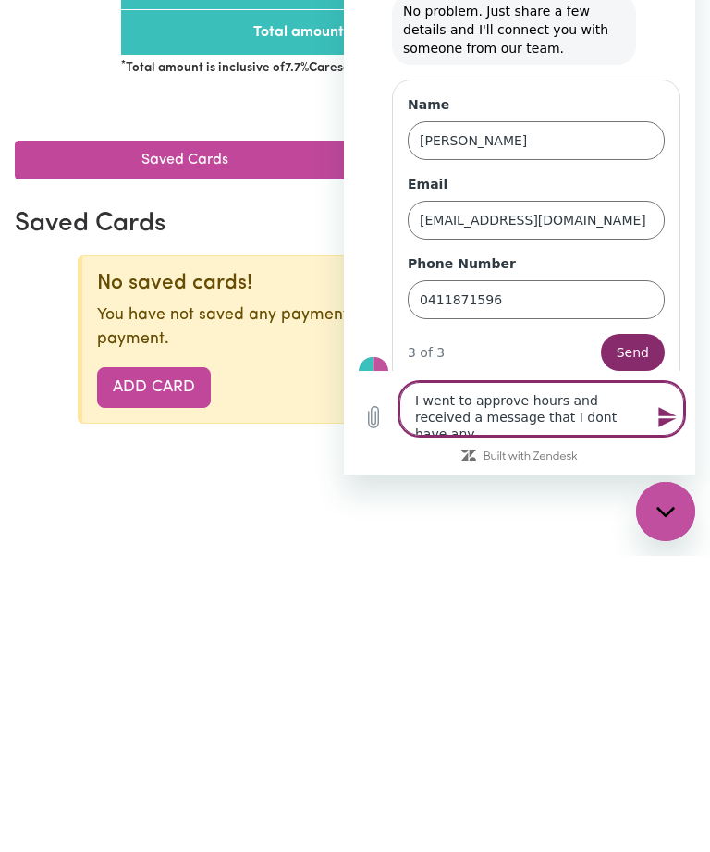
type textarea "x"
type textarea "I went to approve hours and received a message that I dont have any s"
type textarea "x"
type textarea "I went to approve hours and received a message that I dont have any sa"
type textarea "x"
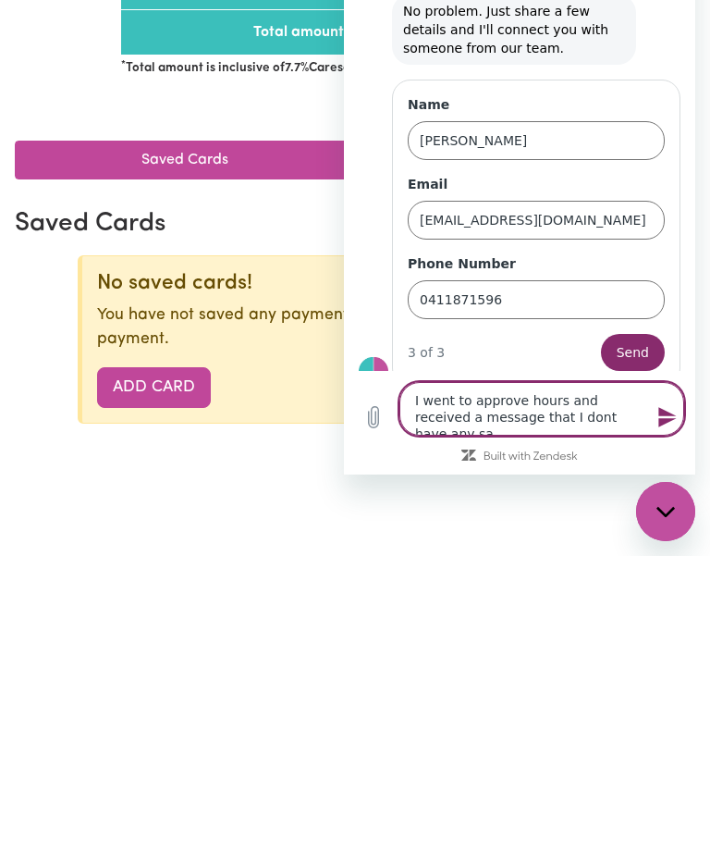
type textarea "I went to approve hours and received a message that I dont have any sav"
type textarea "x"
type textarea "I went to approve hours and received a message that I dont have any save"
type textarea "x"
type textarea "I went to approve hours and received a message that I dont have any saved"
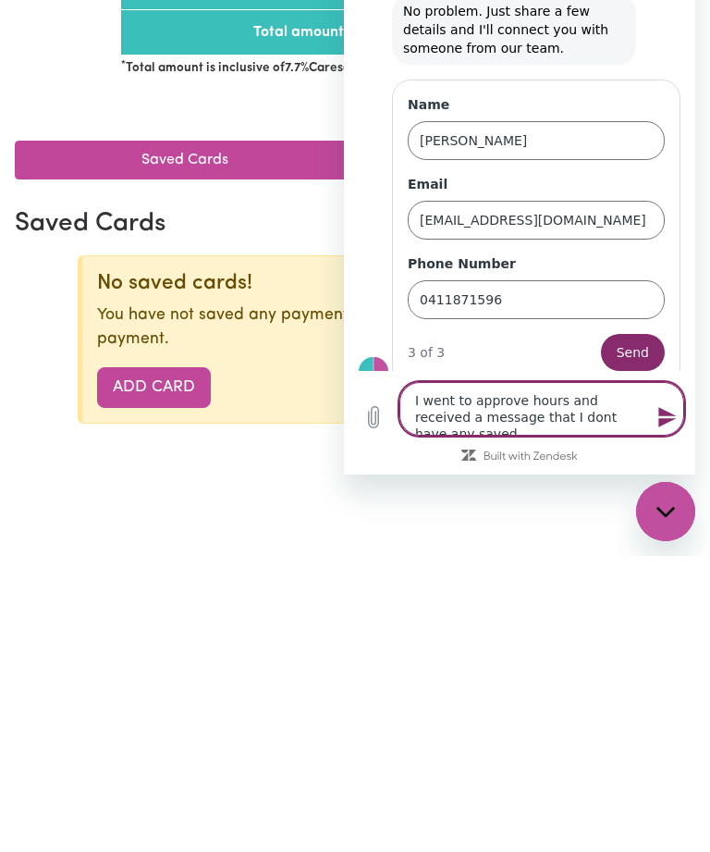
type textarea "x"
type textarea "I went to approve hours and received a message that I dont have any saved"
type textarea "x"
type textarea "I went to approve hours and received a message that I dont have any saved c"
type textarea "x"
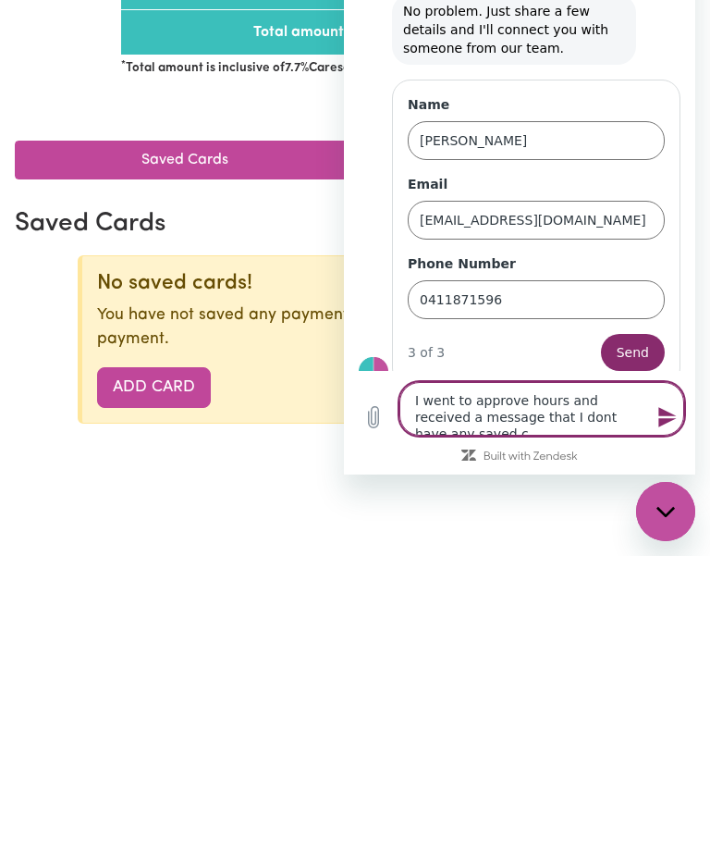
type textarea "I went to approve hours and received a message that I dont have any saved ca"
type textarea "x"
type textarea "I went to approve hours and received a message that I dont have any saved car"
type textarea "x"
type textarea "I went to approve hours and received a message that I dont have any saved card"
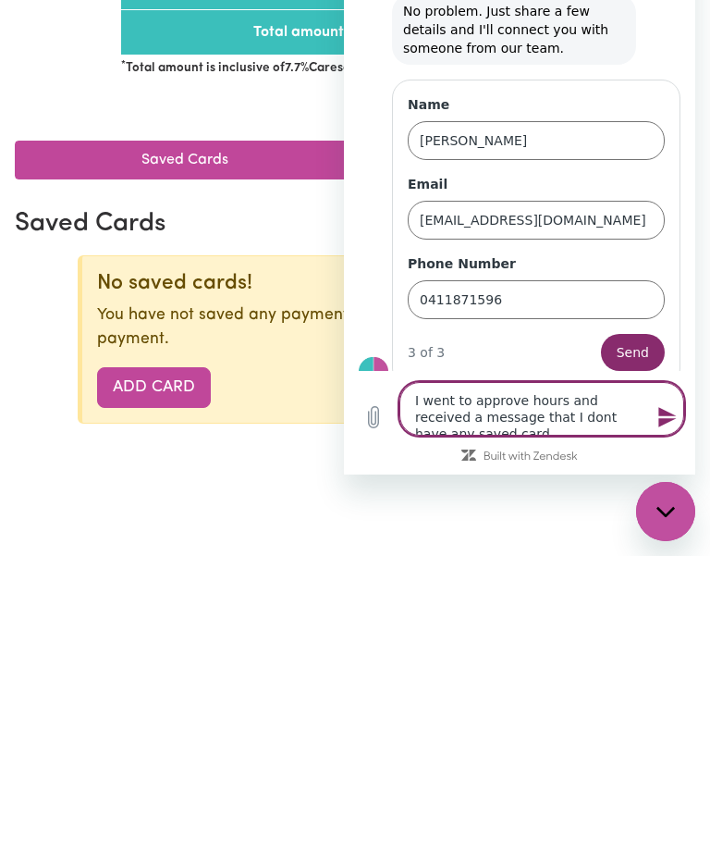
type textarea "x"
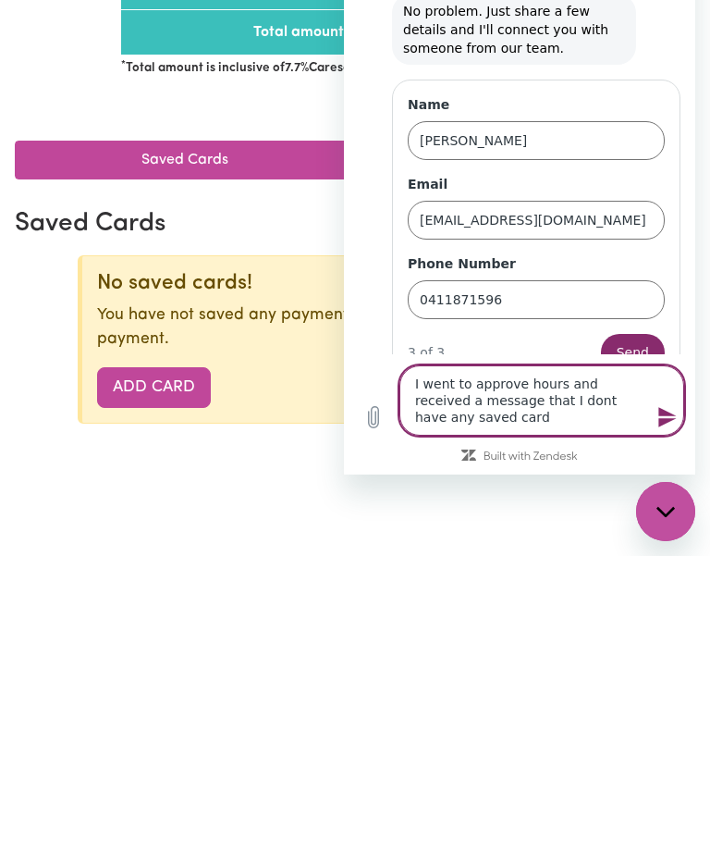
type textarea "I went to approve hours and received a message that I dont have any saved cards"
type textarea "x"
type textarea "I went to approve hours and received a message that I dont have any saved cards."
type textarea "x"
type textarea "I went to approve hours and received a message that I dont have any saved cards."
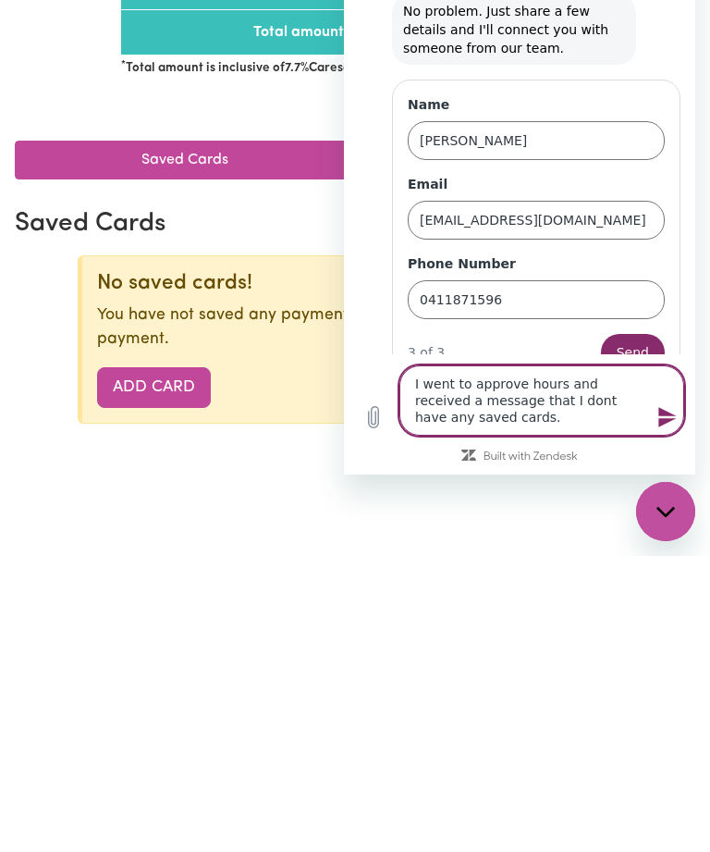
type textarea "x"
click at [517, 403] on textarea "I went to approve hours and received a message that I dont have any saved cards." at bounding box center [542, 400] width 285 height 70
type textarea "I went to approve hours and received a message that I don't have any saved card…"
type textarea "x"
click at [491, 425] on textarea "I went to approve hours and received a message that I don't have any saved card…" at bounding box center [542, 400] width 285 height 70
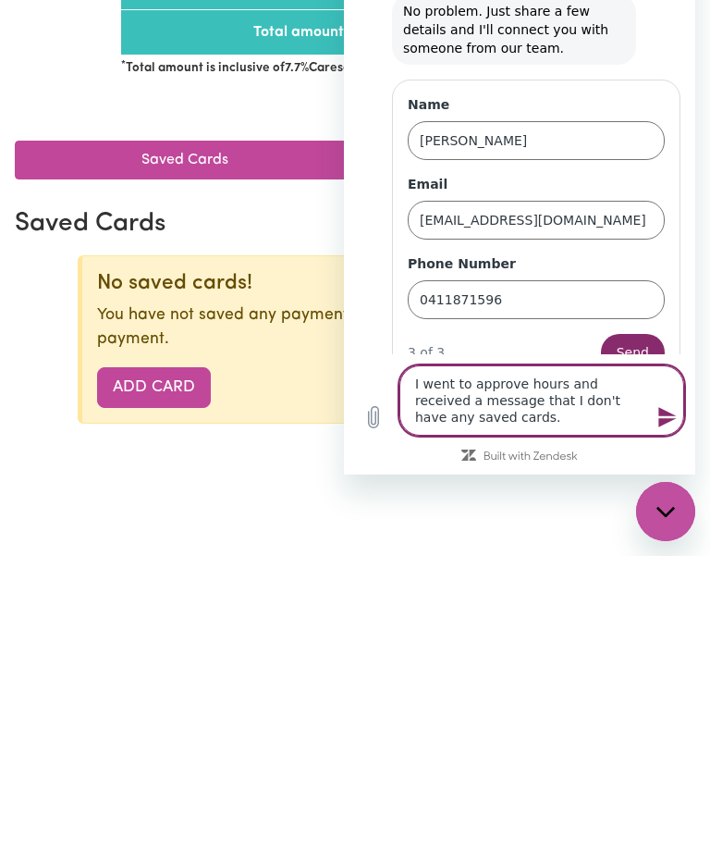
type textarea "I went to approve hours and received a message that I don't have any saved card…"
type textarea "x"
type textarea "I went to approve hours and received a message that I don't have any saved card…"
type textarea "x"
type textarea "I went to approve hours and received a message that I don't have any saved card…"
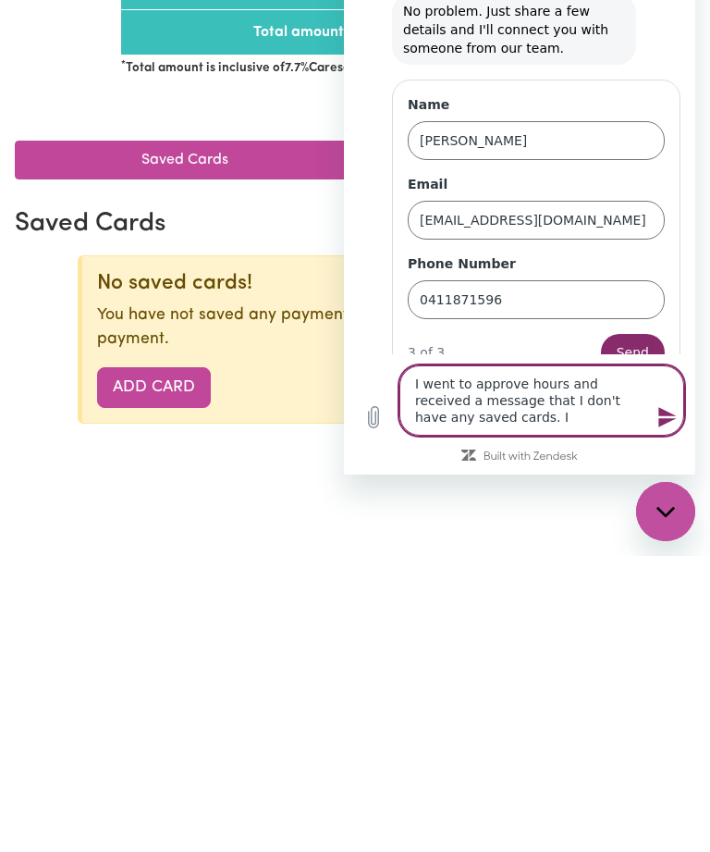
type textarea "x"
type textarea "I went to approve hours and received a message that I don't have any saved card…"
type textarea "x"
type textarea "I went to approve hours and received a message that I don't have any saved card…"
type textarea "x"
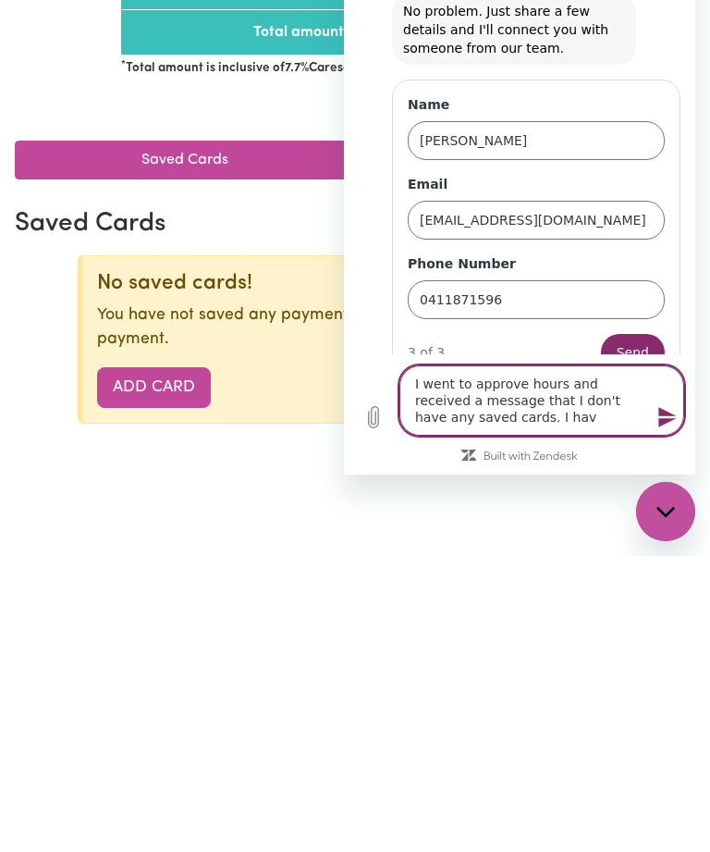
type textarea "I went to approve hours and received a message that I don't have any saved card…"
type textarea "x"
type textarea "I went to approve hours and received a message that I don't have any saved card…"
type textarea "x"
type textarea "I went to approve hours and received a message that I don't have any saved card…"
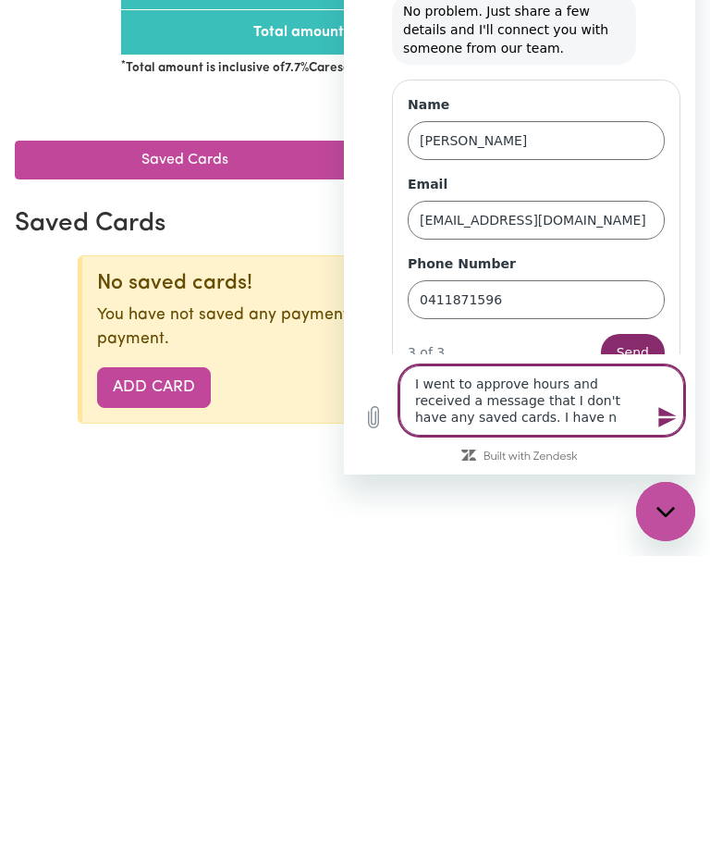
type textarea "x"
type textarea "I went to approve hours and received a message that I don't have any saved card…"
type textarea "x"
type textarea "I went to approve hours and received a message that I don't have any saved card…"
type textarea "x"
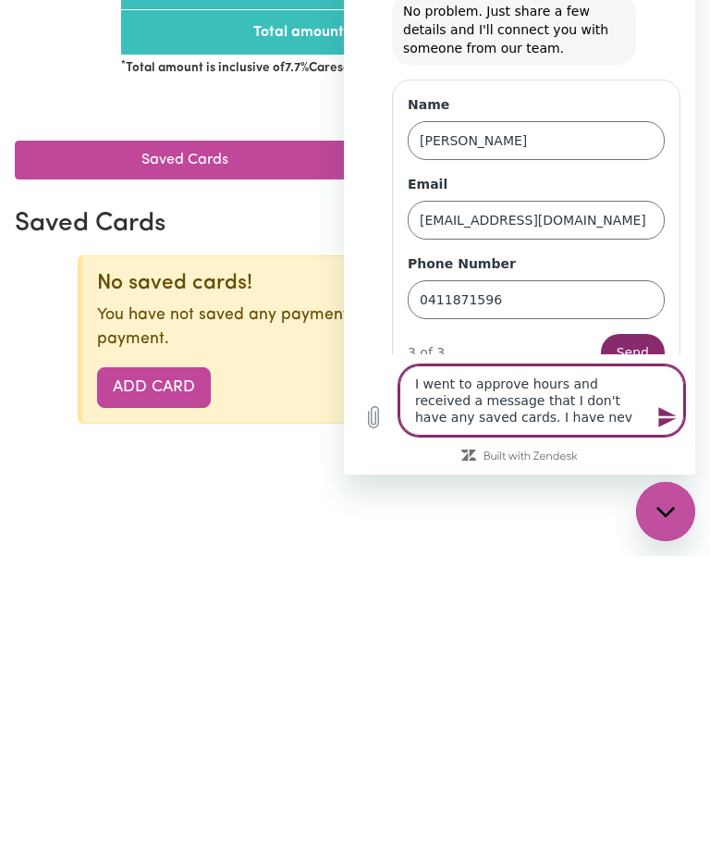
type textarea "I went to approve hours and received a message that I don't have any saved card…"
type textarea "x"
type textarea "I went to approve hours and received a message that I don't have any saved card…"
type textarea "x"
type textarea "I went to approve hours and received a message that I don't have any saved card…"
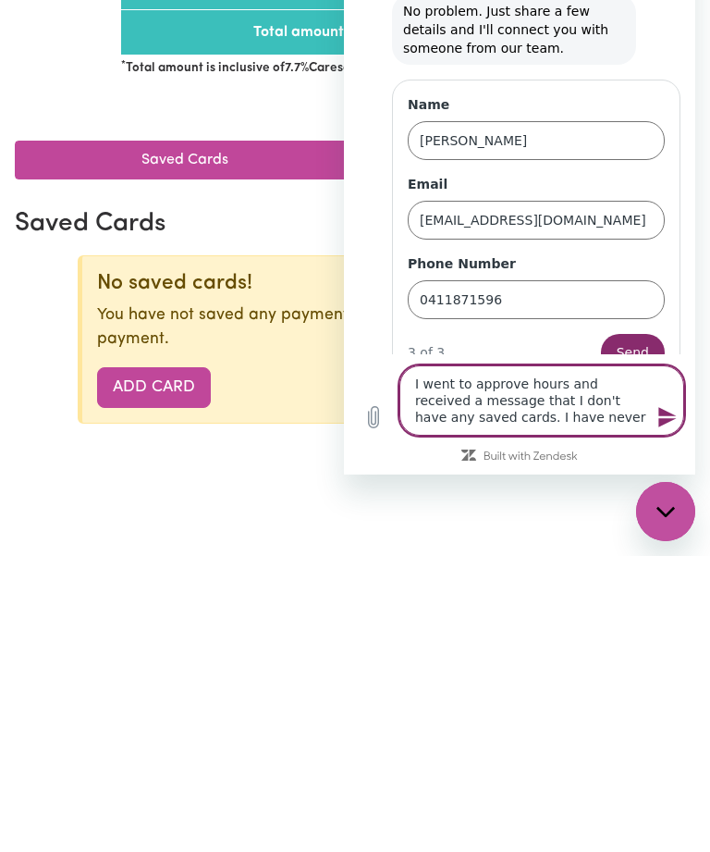
type textarea "x"
type textarea "I went to approve hours and received a message that I don't have any saved card…"
type textarea "x"
type textarea "I went to approve hours and received a message that I don't have any saved card…"
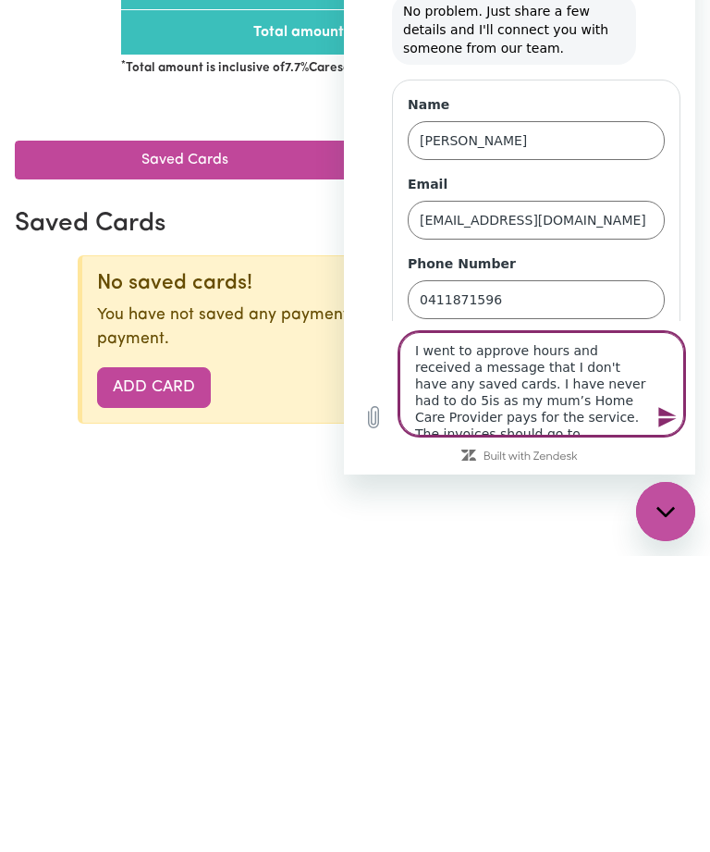
scroll to position [7, 0]
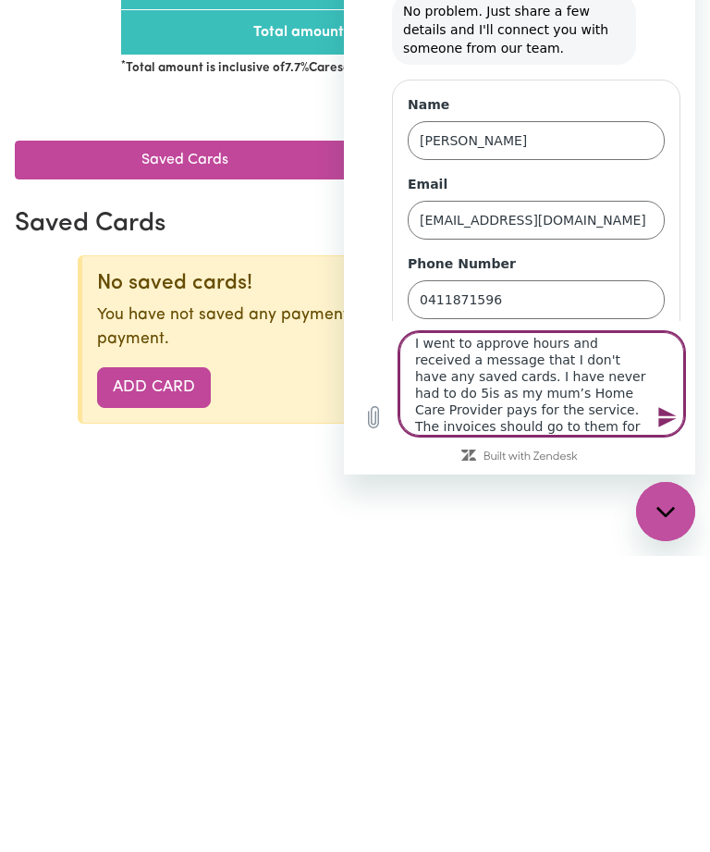
click at [604, 371] on textarea "I went to approve hours and received a message that I don't have any saved card…" at bounding box center [542, 384] width 285 height 104
click at [573, 421] on textarea "I went to approve hours and received a message that I don't have any saved card…" at bounding box center [542, 384] width 285 height 104
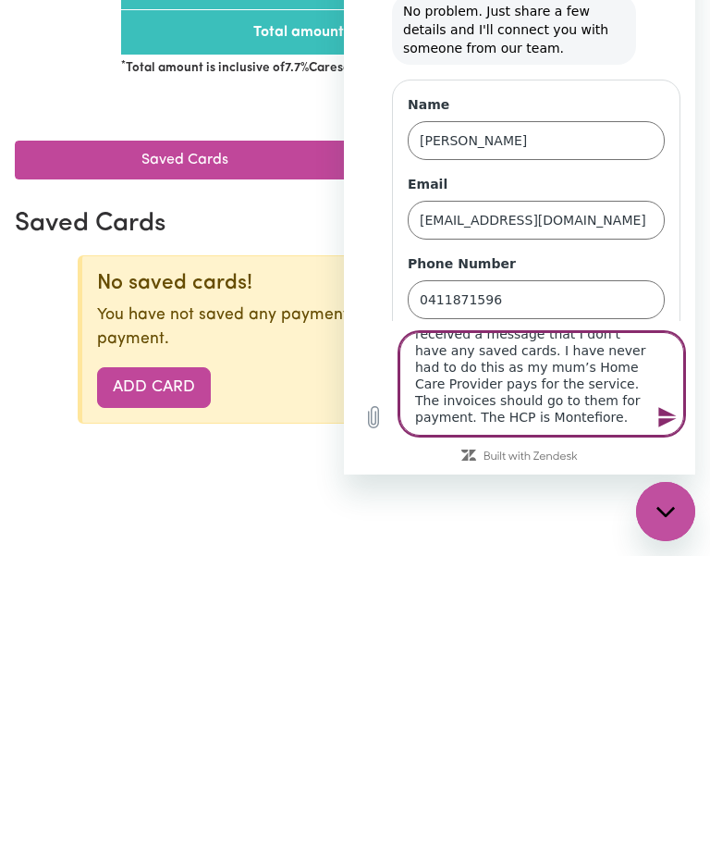
click at [545, 398] on textarea "I went to approve hours and received a message that I don't have any saved card…" at bounding box center [542, 384] width 285 height 104
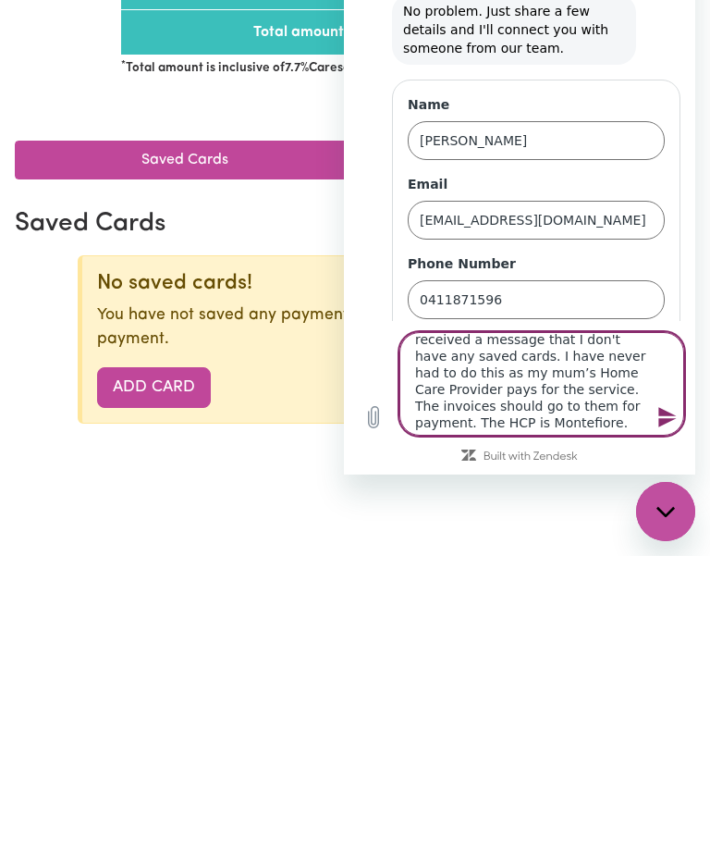
scroll to position [30, 0]
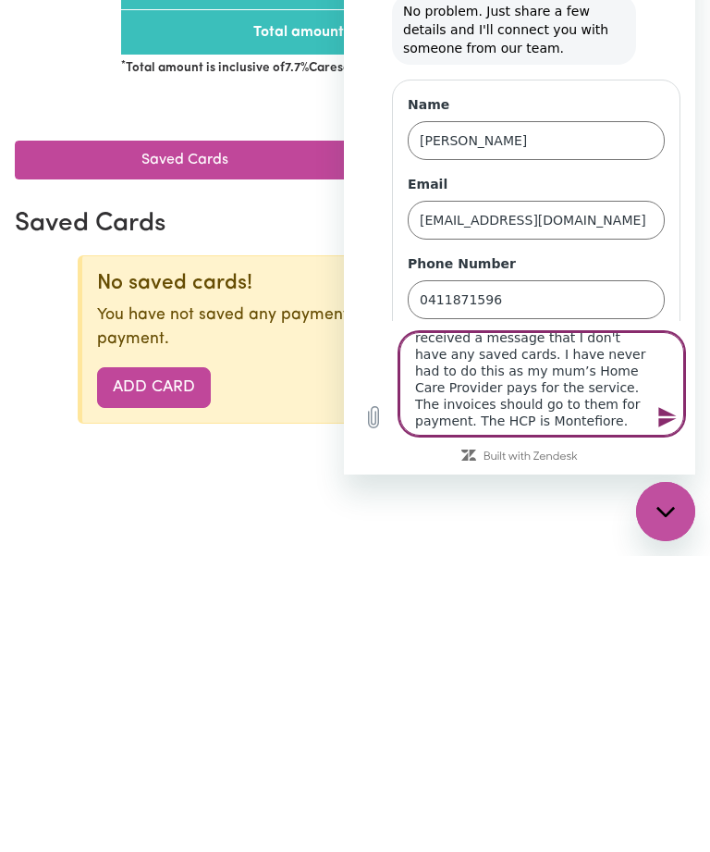
click at [669, 415] on icon "Send message" at bounding box center [668, 417] width 18 height 20
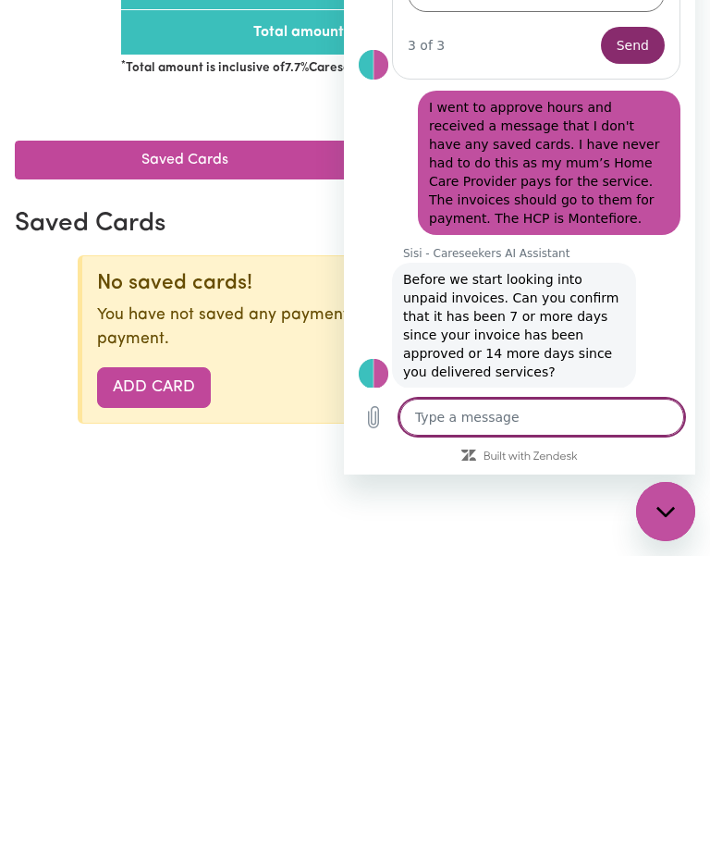
scroll to position [441, 0]
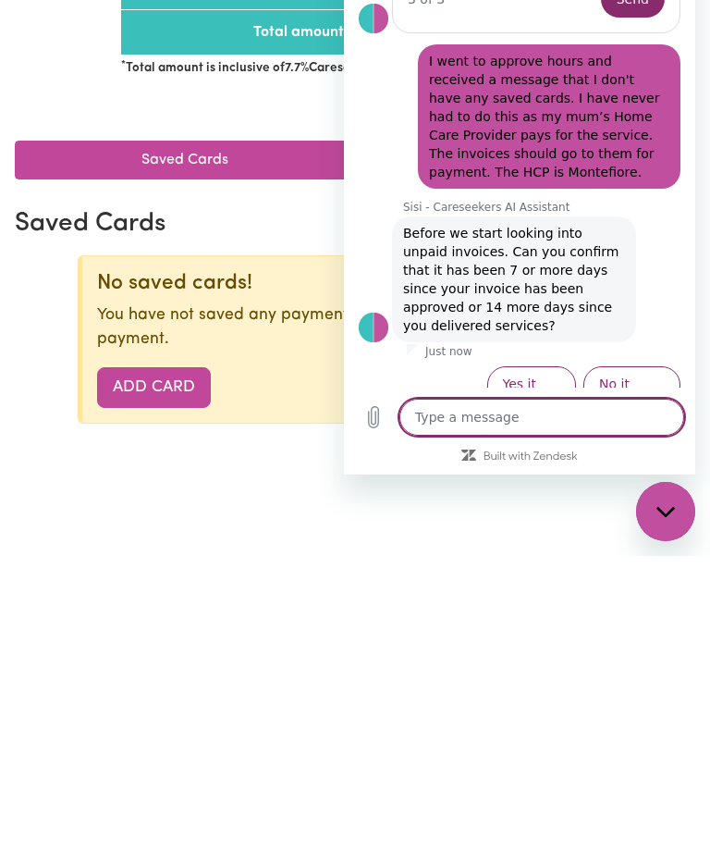
click at [642, 366] on button "No it hasnt" at bounding box center [632, 393] width 97 height 54
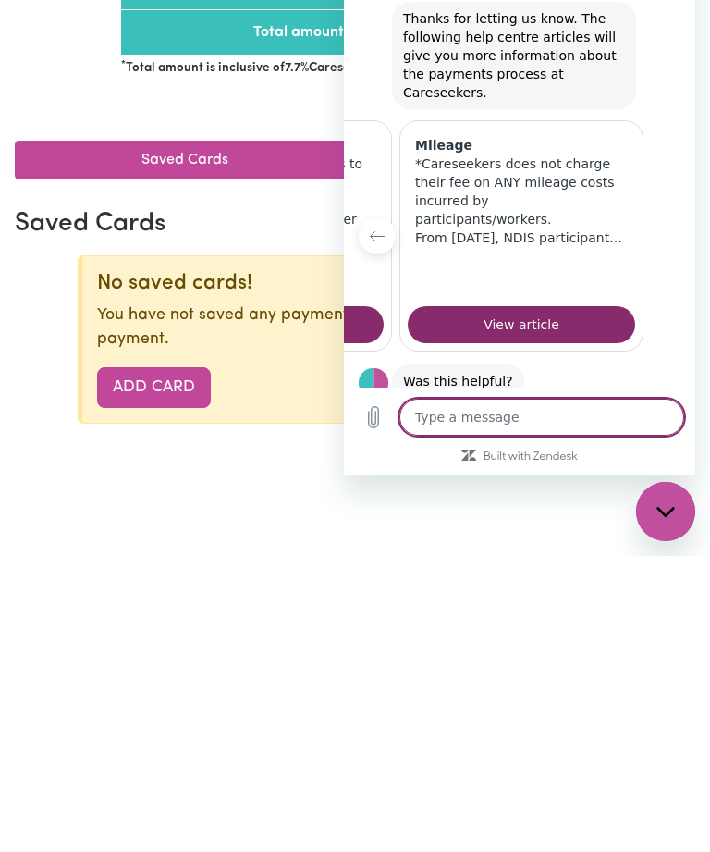
scroll to position [0, 999]
click at [608, 422] on button "No, I still need help" at bounding box center [608, 449] width 146 height 54
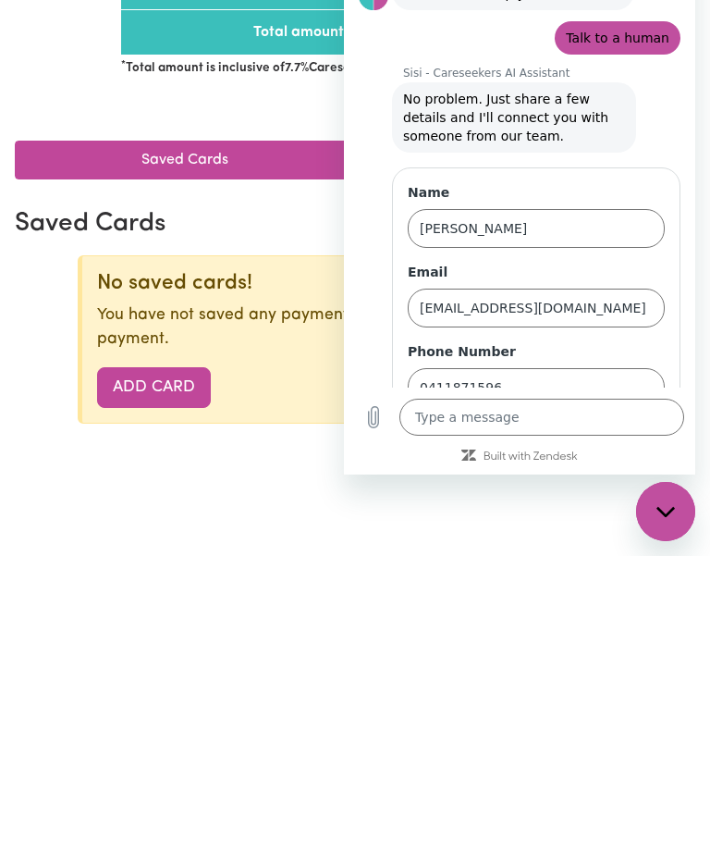
scroll to position [-4, 0]
click at [544, 525] on div "Payment Summary Invoice ID # 172305 Care worker [PERSON_NAME] Care worker ABN 1…" at bounding box center [355, 460] width 710 height 782
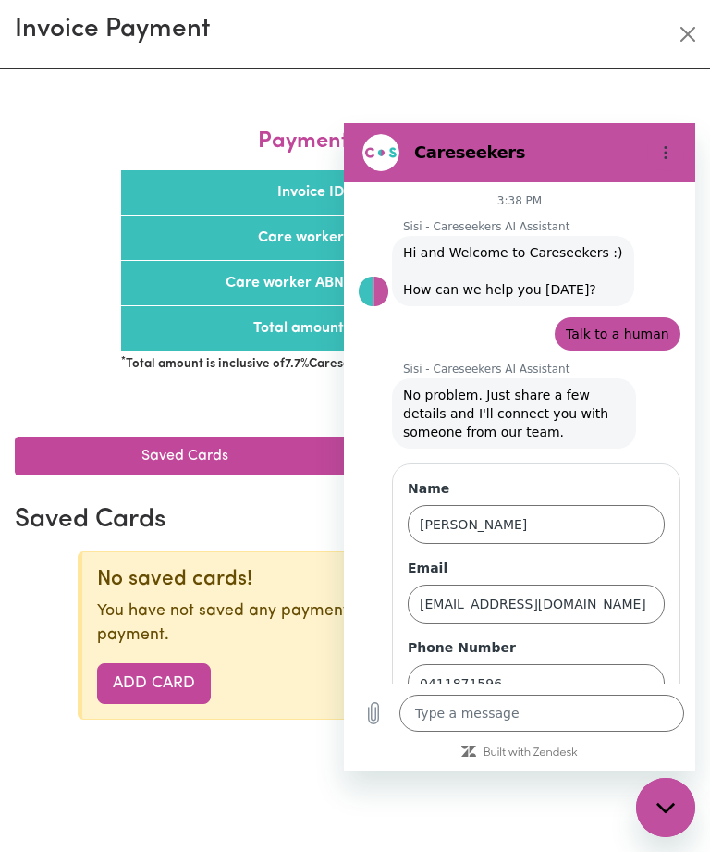
click at [690, 32] on button "Close" at bounding box center [688, 34] width 30 height 30
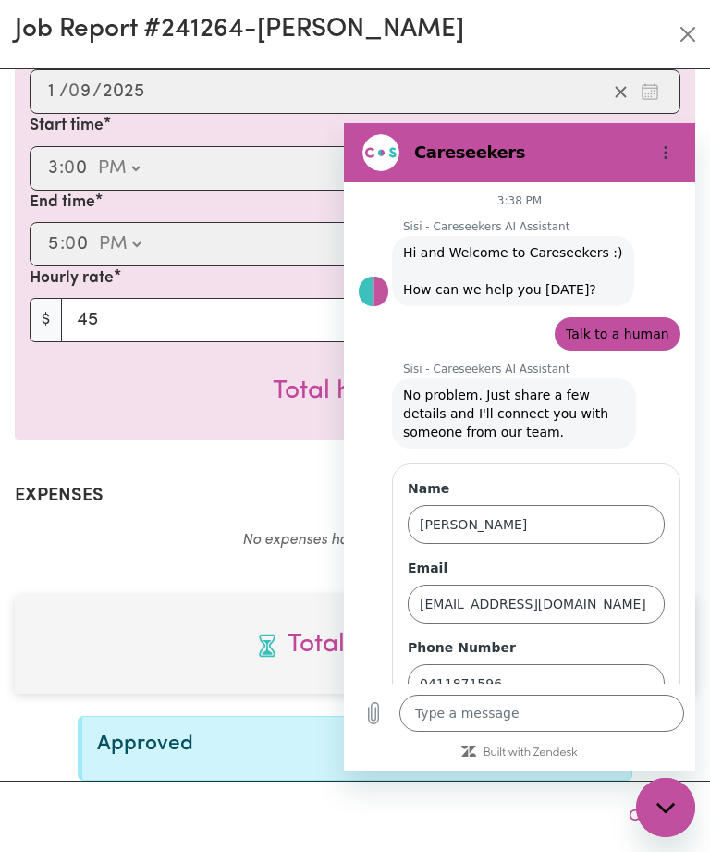
click at [278, 529] on p "No expenses have been included." at bounding box center [355, 540] width 681 height 22
click at [238, 485] on h2 "Expenses" at bounding box center [355, 496] width 681 height 22
click at [615, 836] on div "Close" at bounding box center [654, 816] width 82 height 41
click at [683, 798] on div "Close messaging window" at bounding box center [665, 807] width 55 height 55
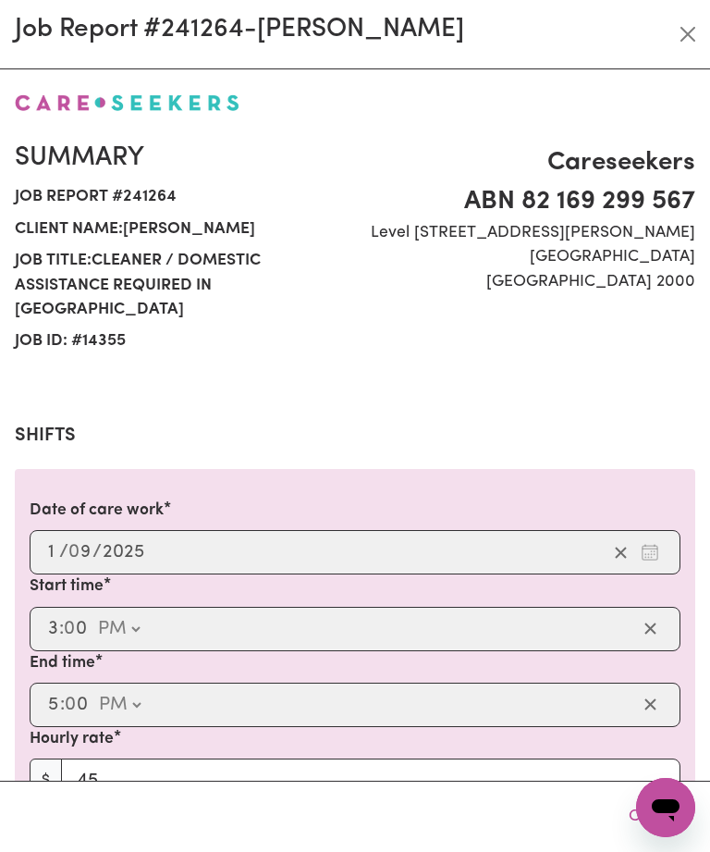
scroll to position [-1, 0]
click at [683, 28] on button "Close" at bounding box center [688, 34] width 30 height 30
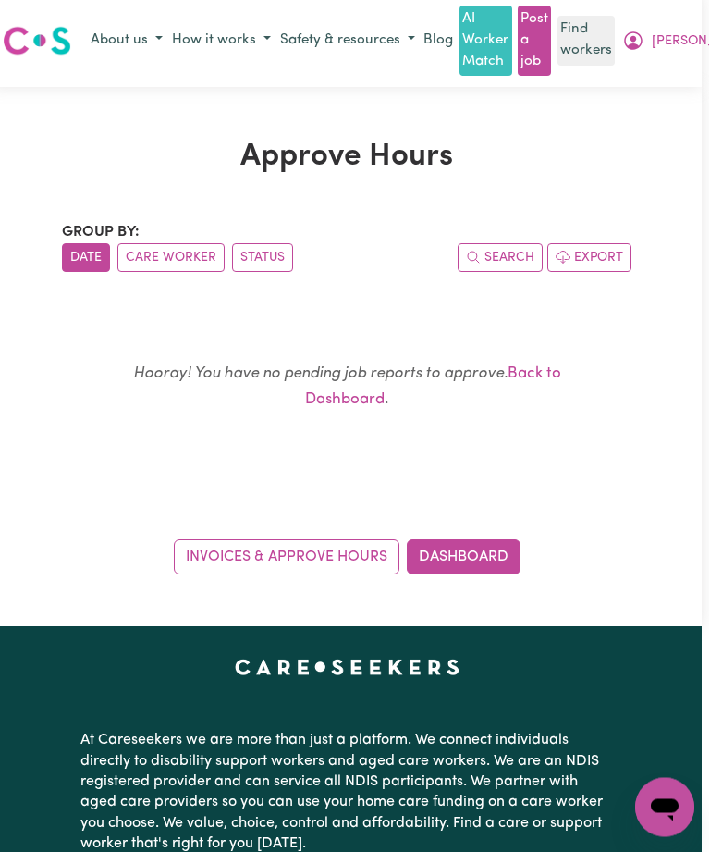
scroll to position [0, 7]
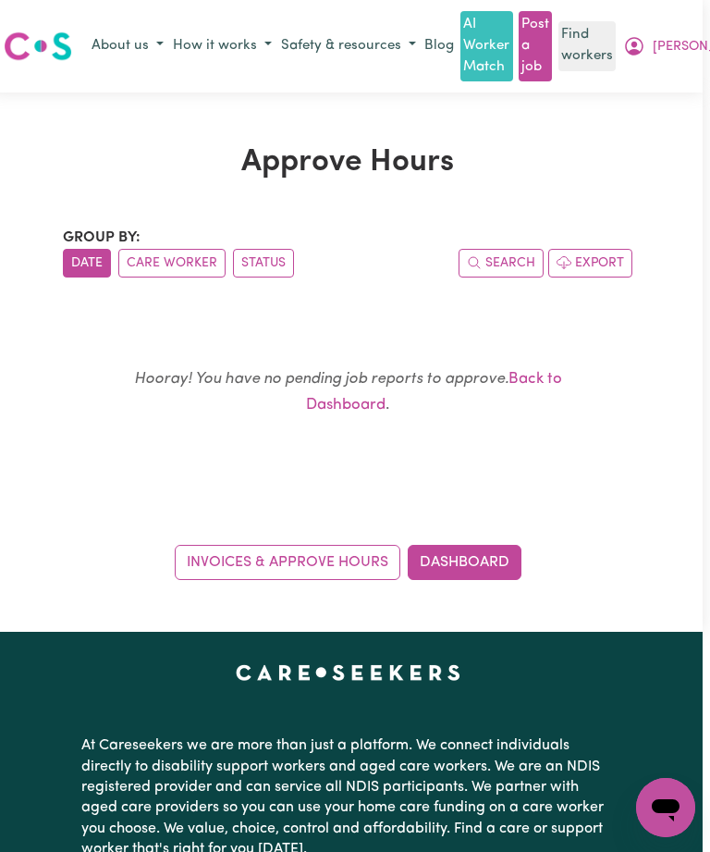
click at [672, 46] on span "[PERSON_NAME]" at bounding box center [706, 47] width 106 height 20
click at [637, 85] on link "My Dashboard" at bounding box center [690, 82] width 146 height 35
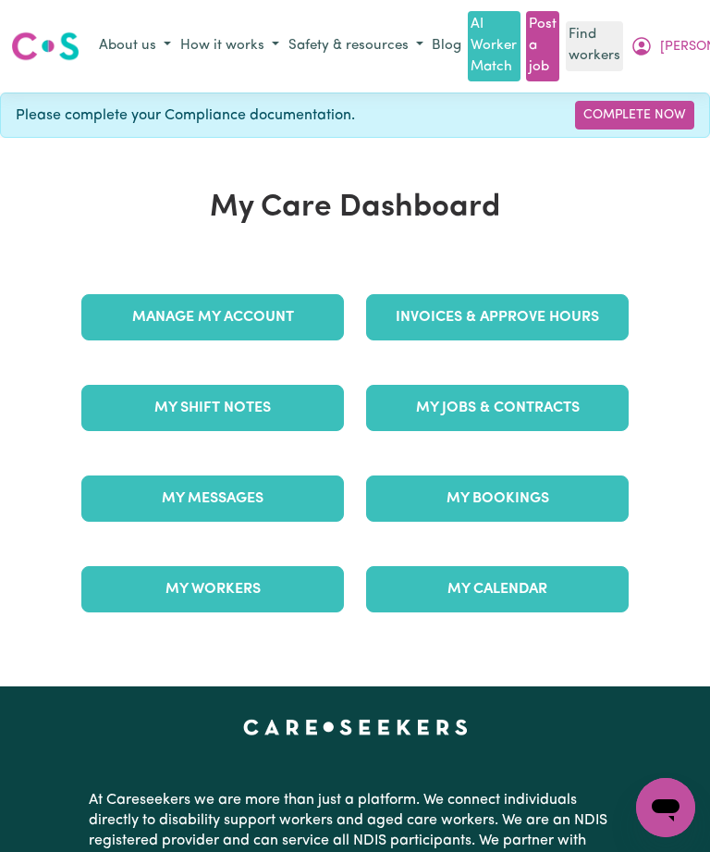
click at [523, 317] on link "Invoices & Approve Hours" at bounding box center [497, 317] width 263 height 46
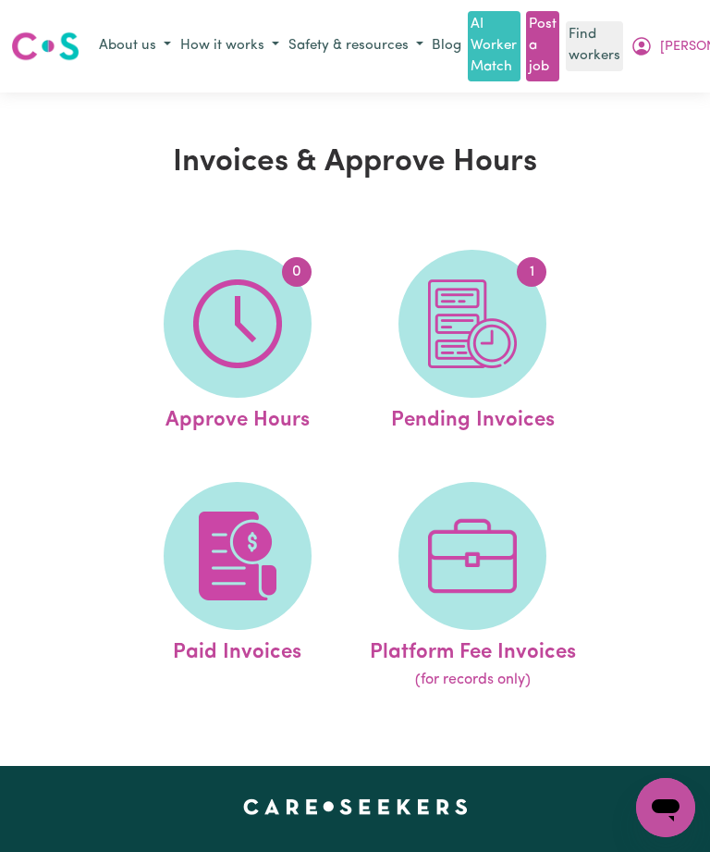
click at [489, 326] on img at bounding box center [472, 323] width 89 height 89
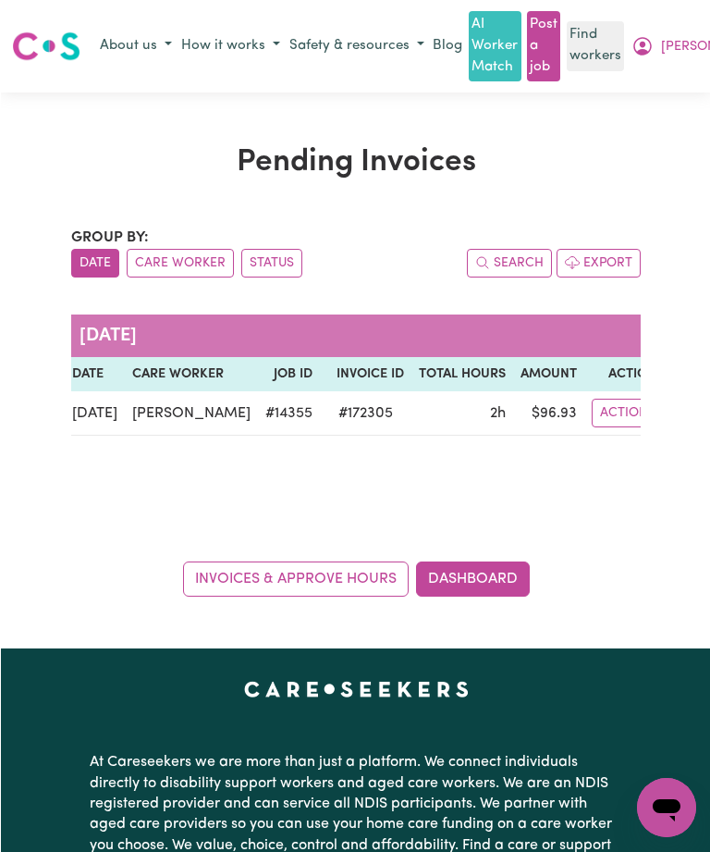
scroll to position [0, 7]
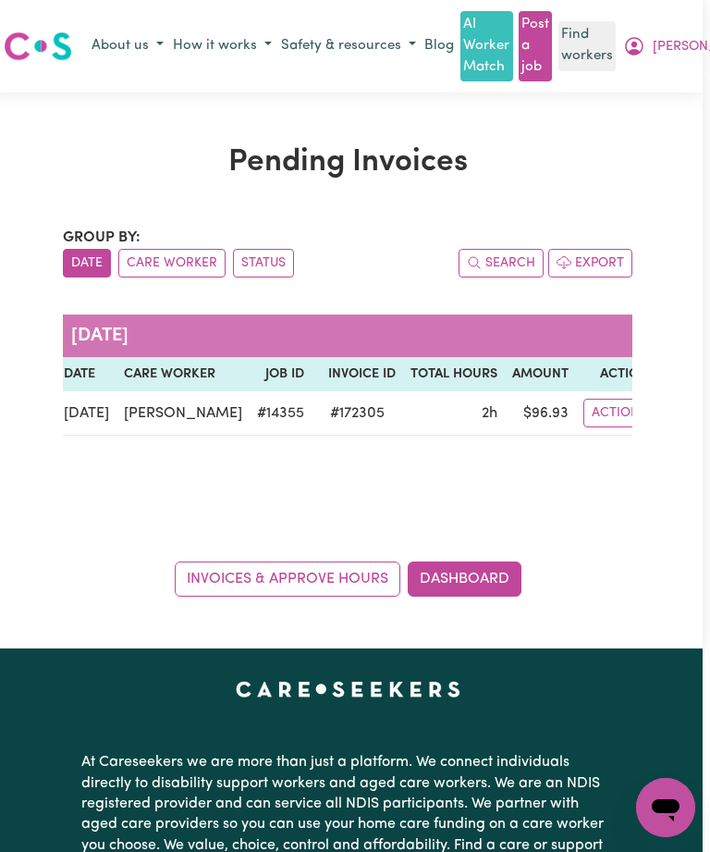
click at [597, 412] on button "Actions" at bounding box center [620, 413] width 72 height 29
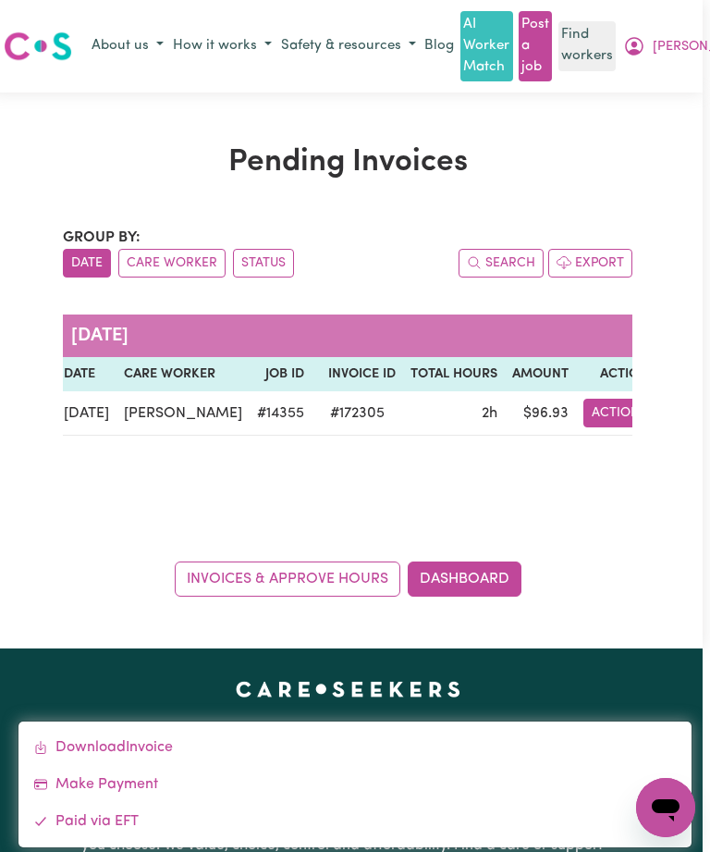
click at [604, 527] on div "Group by: Date Care Worker Status Search Export [DATE] Date Care Worker Job ID …" at bounding box center [348, 412] width 570 height 371
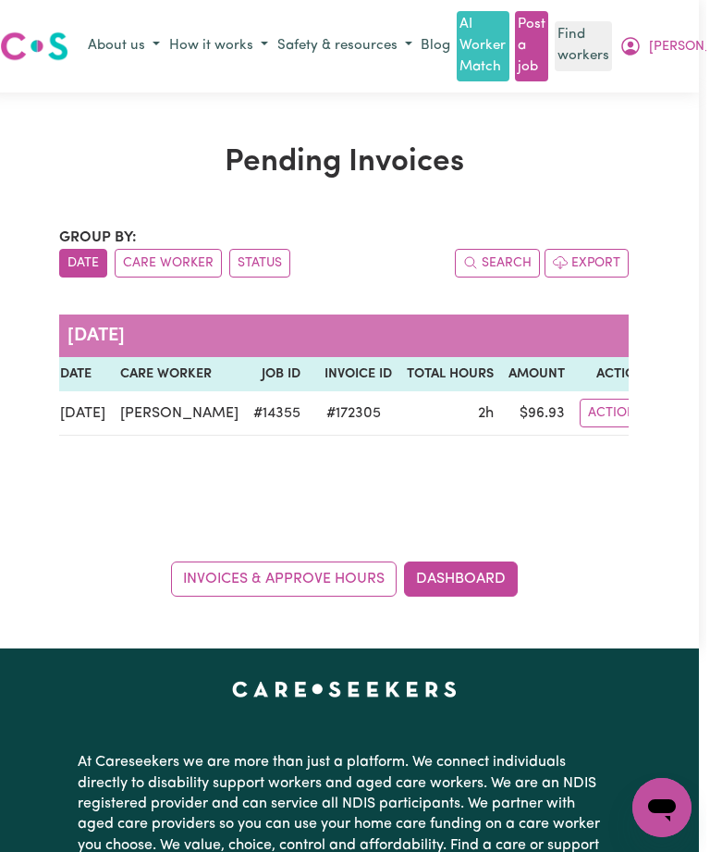
scroll to position [0, 0]
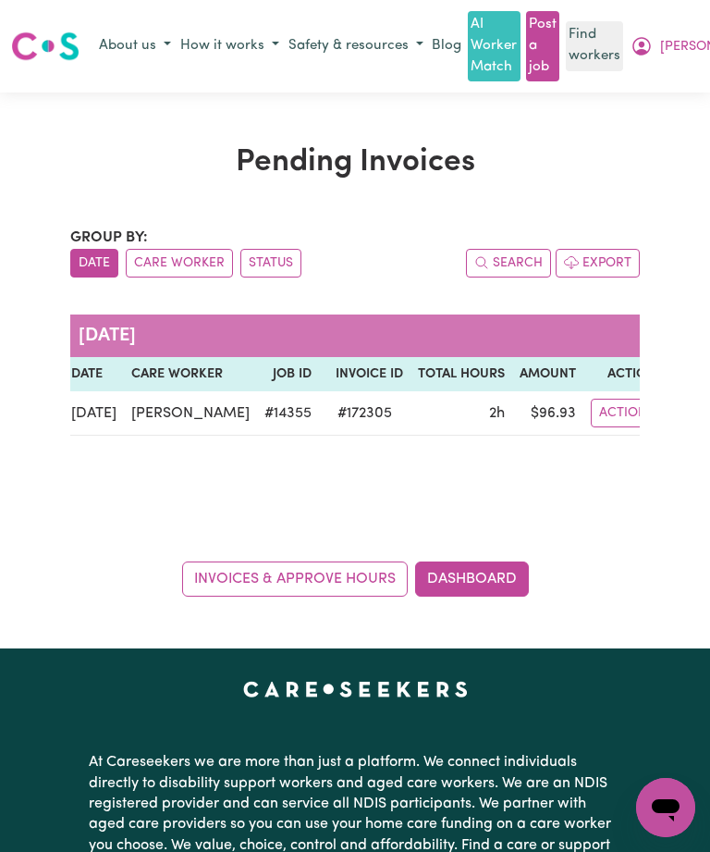
click at [319, 569] on link "Invoices & Approve Hours" at bounding box center [295, 578] width 226 height 35
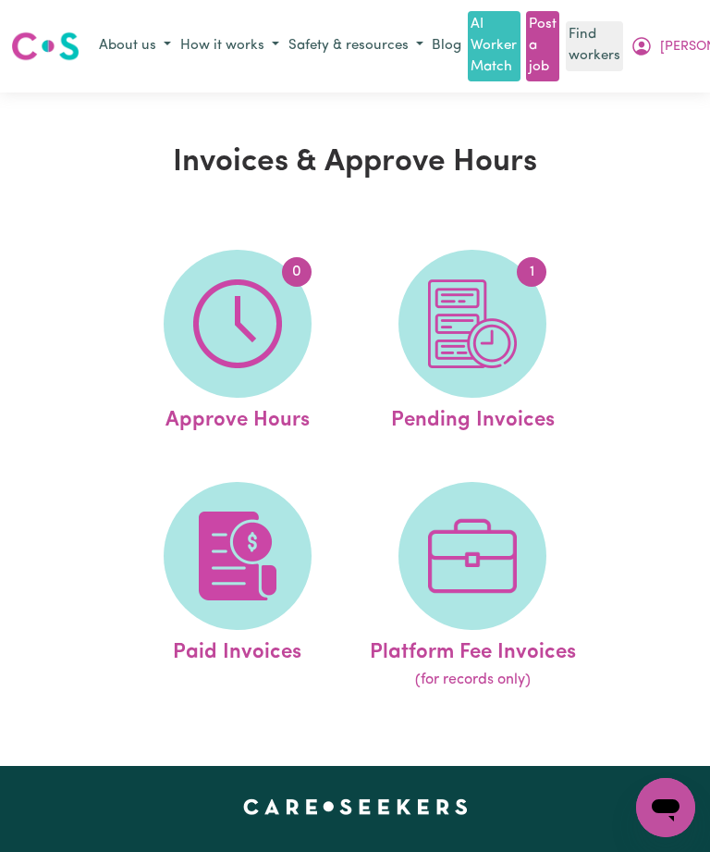
click at [505, 326] on img at bounding box center [472, 323] width 89 height 89
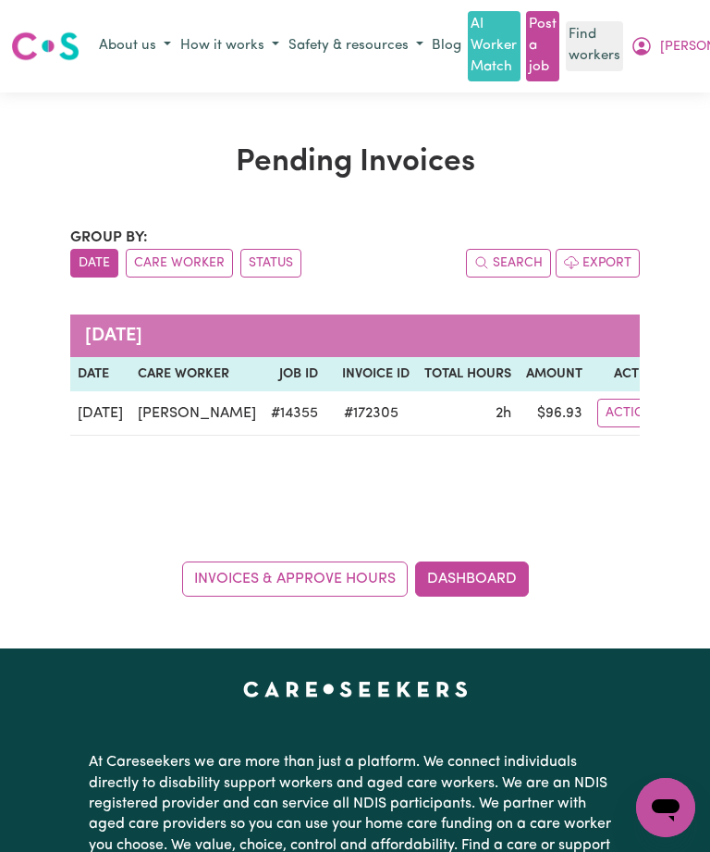
click at [687, 47] on span "[PERSON_NAME]" at bounding box center [713, 47] width 106 height 20
click at [624, 115] on link "Logout" at bounding box center [697, 117] width 146 height 35
